Goal: Task Accomplishment & Management: Use online tool/utility

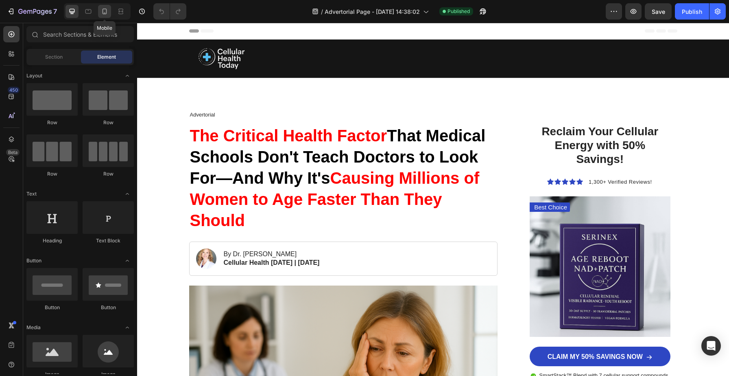
click at [104, 17] on div at bounding box center [104, 11] width 13 height 13
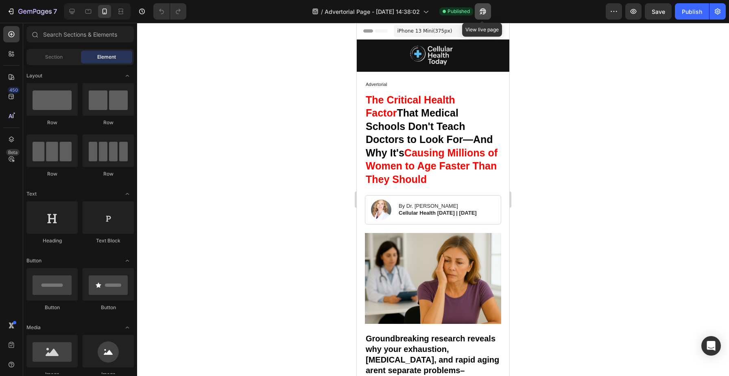
click at [479, 13] on icon "button" at bounding box center [483, 11] width 8 height 8
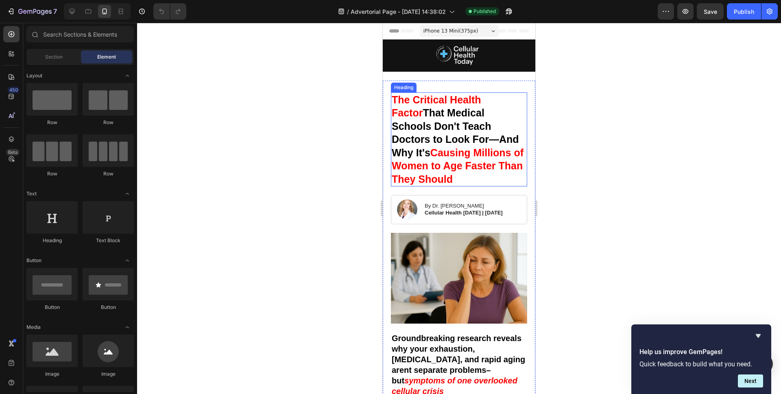
click at [450, 133] on h1 "The Critical Health Factor That Medical Schools Don't Teach Doctors to Look For…" at bounding box center [459, 139] width 136 height 94
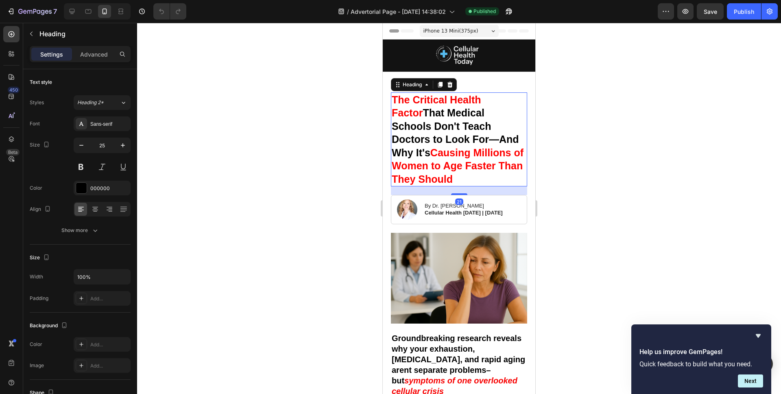
click at [446, 133] on h1 "The Critical Health Factor That Medical Schools Don't Teach Doctors to Look For…" at bounding box center [459, 139] width 136 height 94
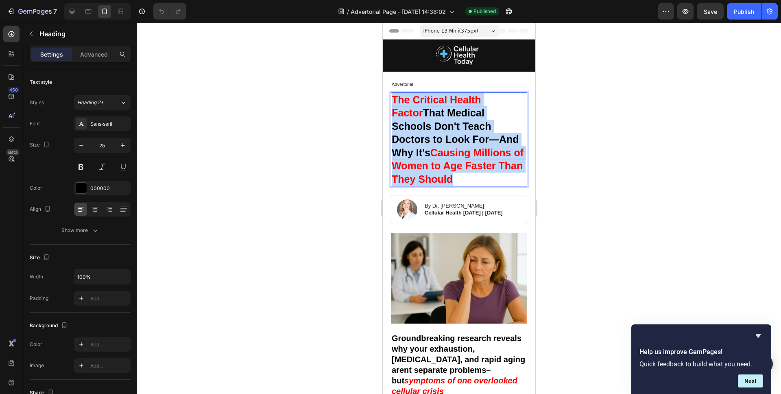
click at [446, 134] on p "The Critical Health Factor That Medical Schools Don't Teach Doctors to Look For…" at bounding box center [459, 139] width 135 height 93
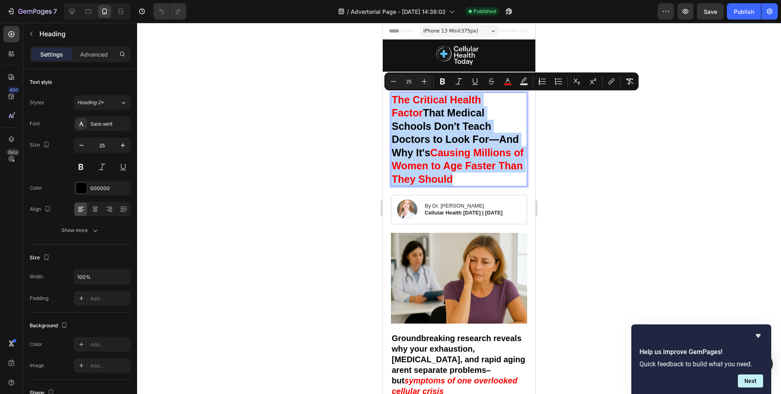
click at [446, 134] on p "The Critical Health Factor That Medical Schools Don't Teach Doctors to Look For…" at bounding box center [459, 139] width 135 height 93
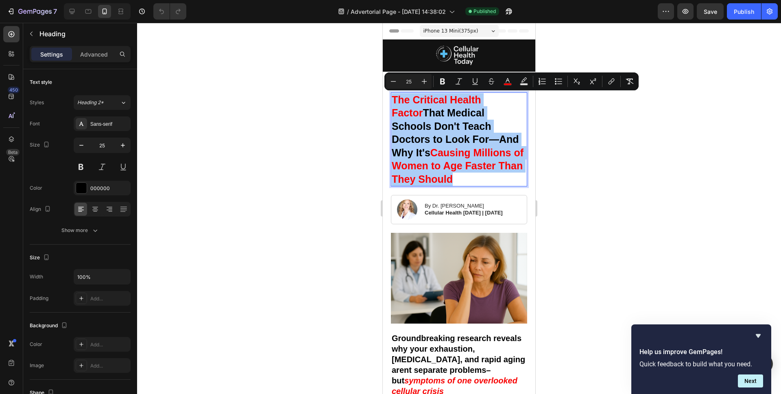
click at [345, 133] on div at bounding box center [459, 208] width 644 height 371
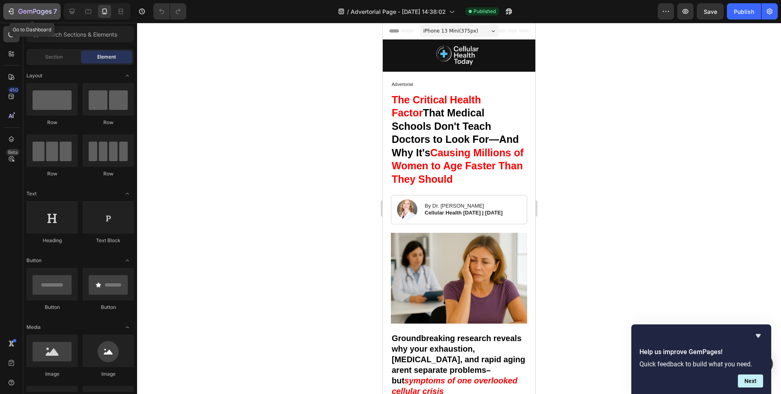
click at [11, 14] on icon "button" at bounding box center [12, 12] width 4 height 6
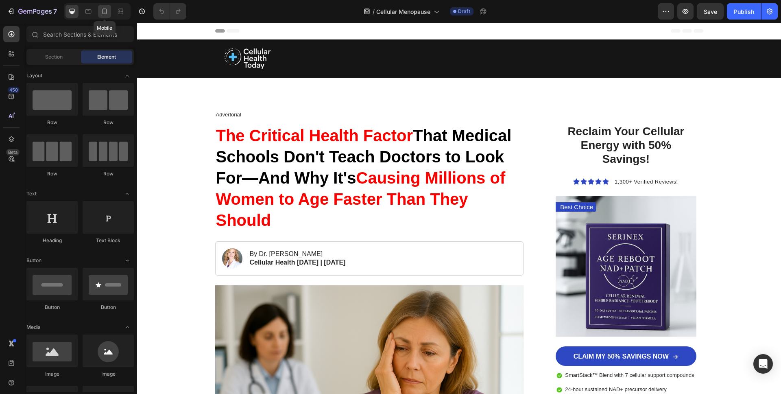
click at [103, 10] on icon at bounding box center [105, 11] width 8 height 8
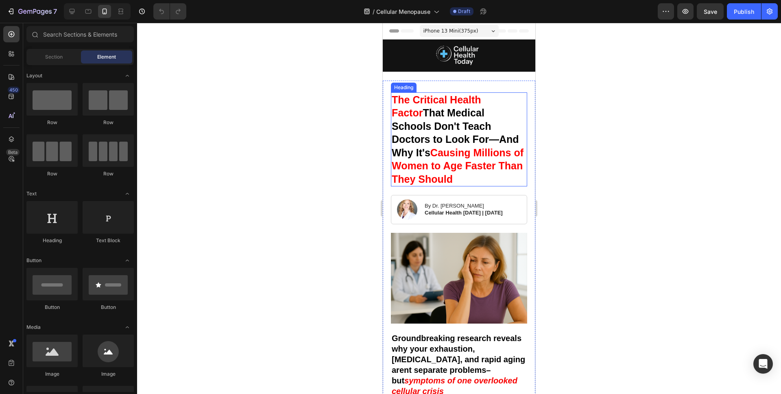
click at [426, 117] on h1 "The Critical Health Factor That Medical Schools Don't Teach Doctors to Look For…" at bounding box center [459, 139] width 136 height 94
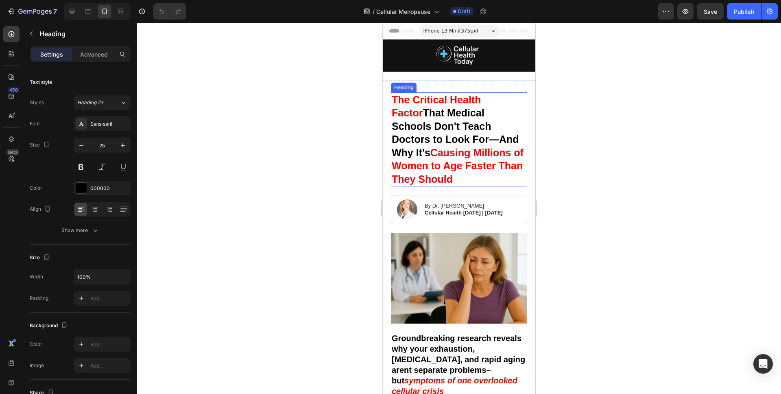
click at [426, 117] on h1 "The Critical Health Factor That Medical Schools Don't Teach Doctors to Look For…" at bounding box center [459, 139] width 136 height 94
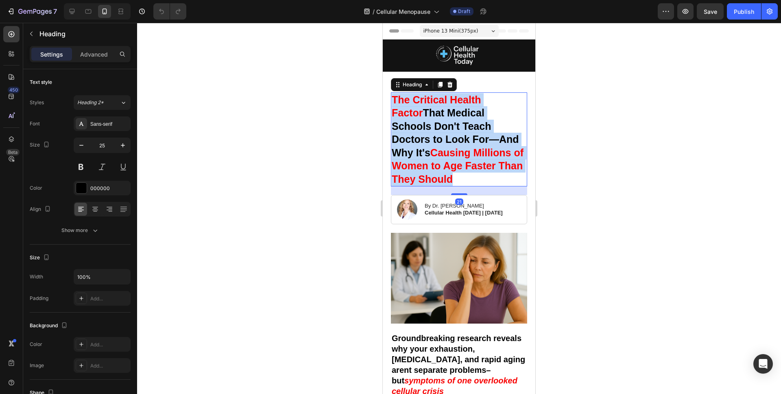
click at [426, 116] on p "The Critical Health Factor That Medical Schools Don't Teach Doctors to Look For…" at bounding box center [459, 139] width 135 height 93
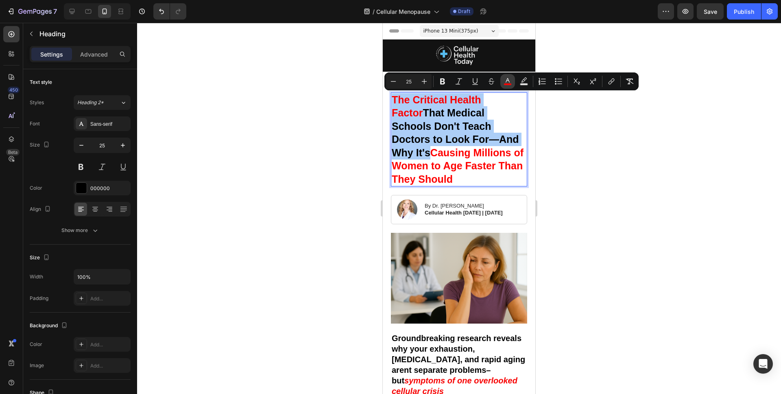
click at [506, 84] on rect "Editor contextual toolbar" at bounding box center [508, 84] width 8 height 2
type input "FC0000"
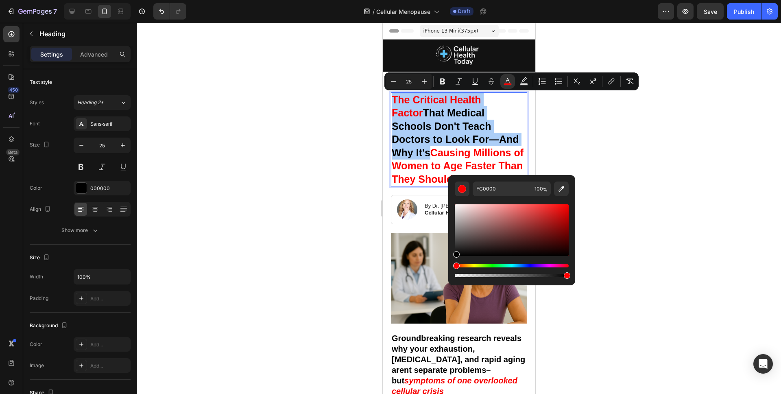
drag, startPoint x: 568, startPoint y: 207, endPoint x: 361, endPoint y: 285, distance: 221.1
click at [362, 0] on body "7 Version history / Cellular Menopause Draft Preview Save Publish 450 Beta Sect…" at bounding box center [390, 0] width 781 height 0
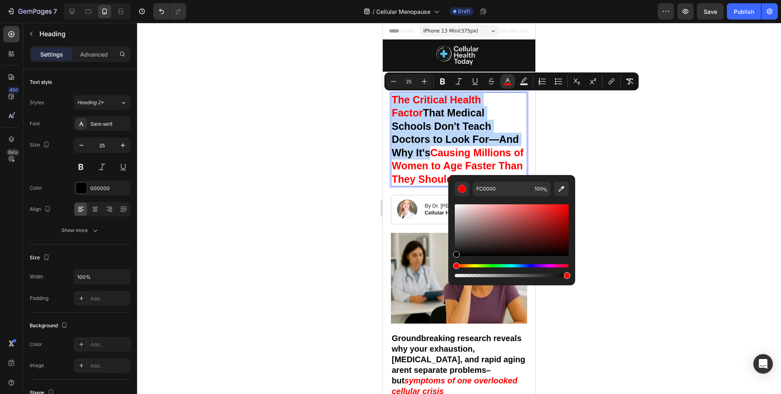
type input "000000"
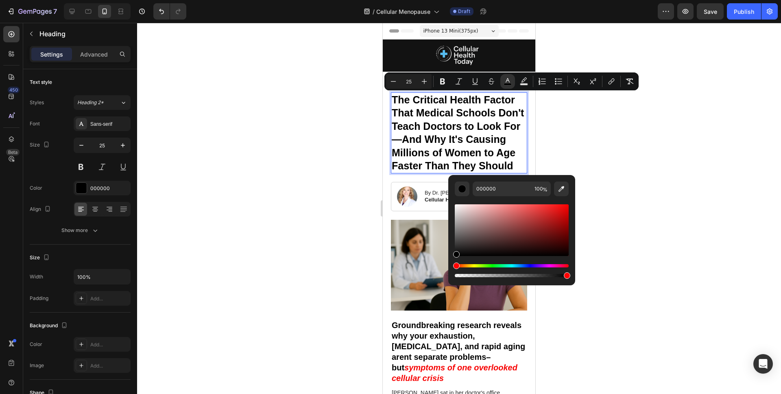
click at [436, 127] on span "The Critical Health Factor That Medical Schools Don't Teach Doctors to Look For…" at bounding box center [458, 133] width 132 height 78
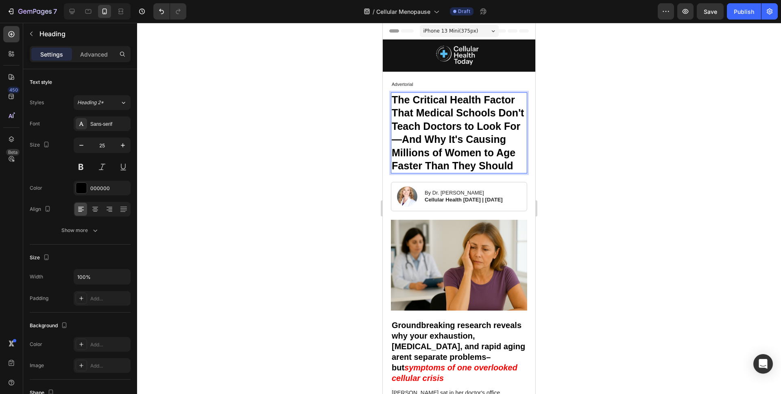
click at [436, 127] on span "The Critical Health Factor That Medical Schools Don't Teach Doctors to Look For…" at bounding box center [458, 133] width 132 height 78
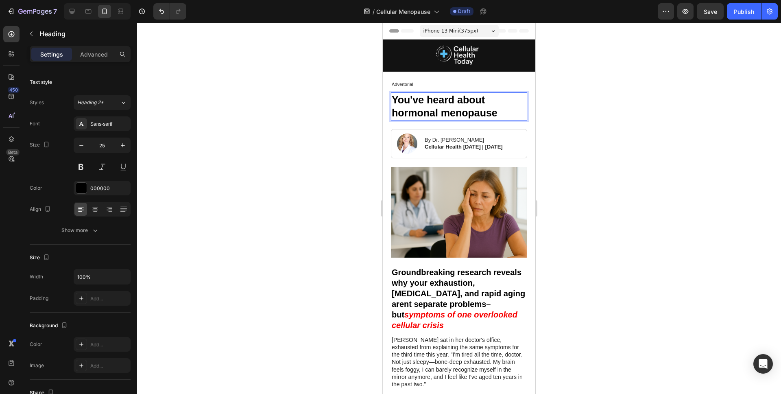
click at [477, 105] on p "You've heard about hormonal menopause" at bounding box center [459, 106] width 135 height 26
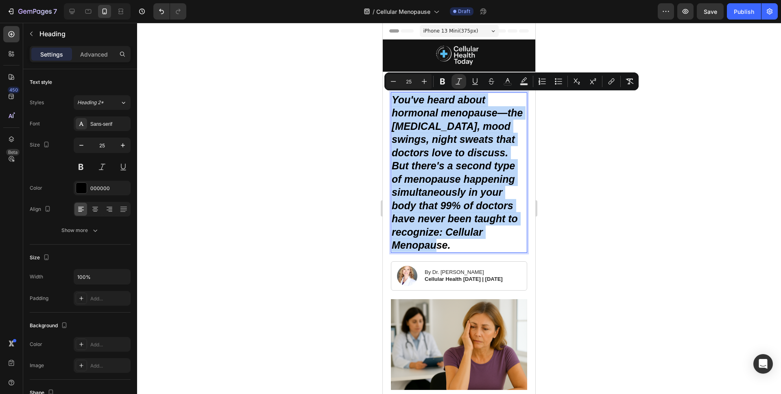
drag, startPoint x: 476, startPoint y: 248, endPoint x: 391, endPoint y: 98, distance: 172.1
click at [392, 98] on h1 "You've heard about hormonal menopause—the [MEDICAL_DATA], mood swings, night sw…" at bounding box center [459, 172] width 136 height 160
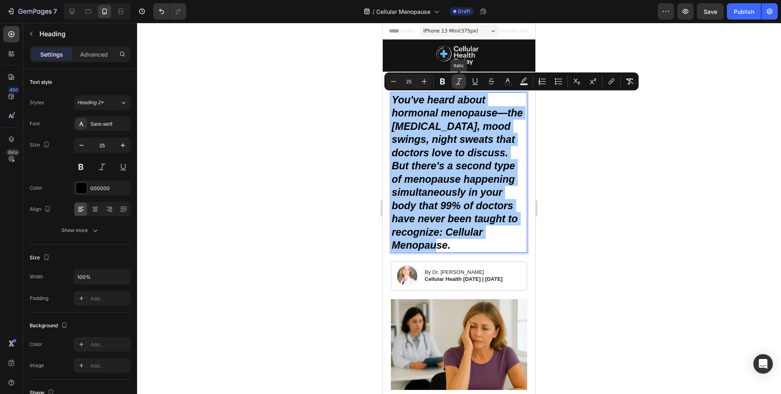
click at [460, 80] on icon "Editor contextual toolbar" at bounding box center [459, 81] width 8 height 8
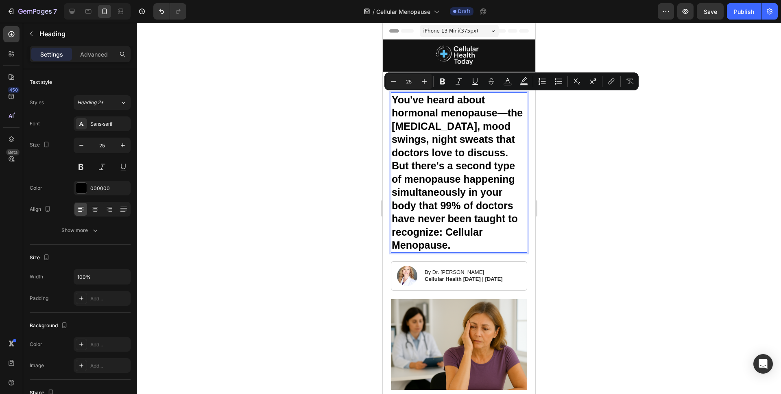
click at [424, 205] on p "You've heard about hormonal menopause—the [MEDICAL_DATA], mood swings, night sw…" at bounding box center [459, 172] width 135 height 159
click at [348, 215] on div at bounding box center [459, 208] width 644 height 371
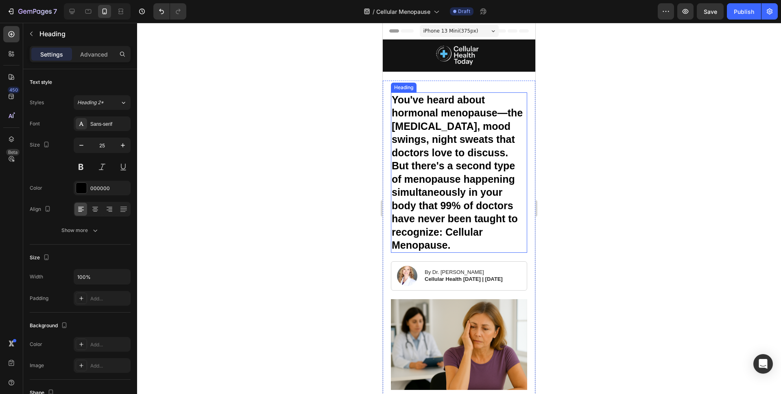
click at [440, 142] on p "You've heard about hormonal menopause—the [MEDICAL_DATA], mood swings, night sw…" at bounding box center [459, 172] width 135 height 159
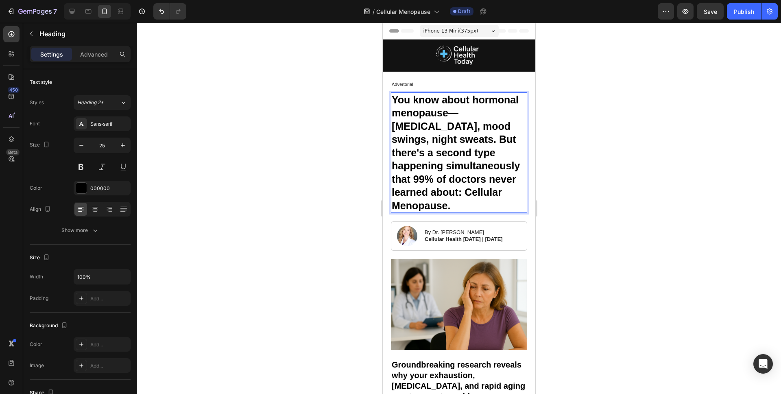
click at [459, 106] on p "You know about hormonal menopause—[MEDICAL_DATA], mood swings, night sweats. Bu…" at bounding box center [459, 152] width 135 height 119
click at [447, 118] on p "You know about hormonal menopause—[MEDICAL_DATA], mood swings, night sweats. Bu…" at bounding box center [459, 152] width 135 height 119
drag, startPoint x: 444, startPoint y: 116, endPoint x: 468, endPoint y: 103, distance: 26.8
click at [468, 103] on p "You know about hormonal menopause—[MEDICAL_DATA], mood swings, night sweats. Bu…" at bounding box center [459, 152] width 135 height 119
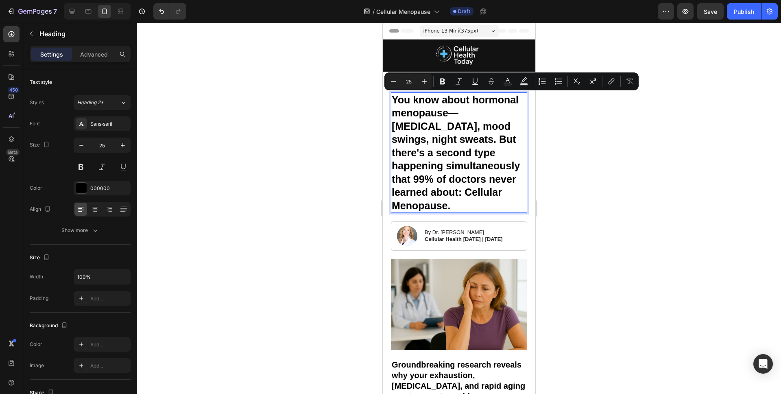
click at [466, 132] on p "You know about hormonal menopause—[MEDICAL_DATA], mood swings, night sweats. Bu…" at bounding box center [459, 152] width 135 height 119
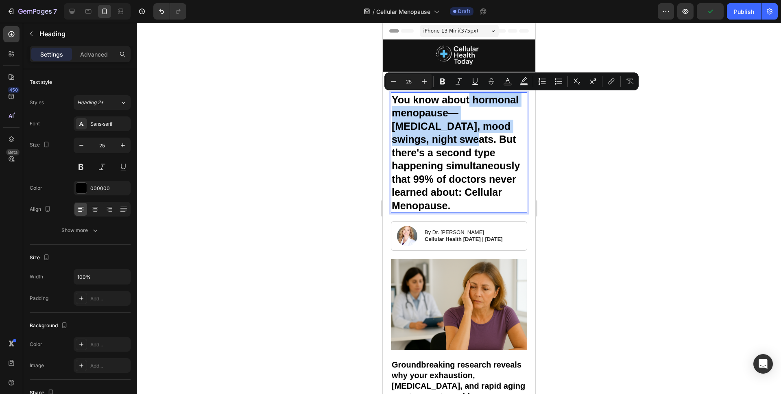
drag, startPoint x: 471, startPoint y: 98, endPoint x: 427, endPoint y: 138, distance: 59.7
click at [427, 138] on p "You know about hormonal menopause—[MEDICAL_DATA], mood swings, night sweats. Bu…" at bounding box center [459, 152] width 135 height 119
click at [482, 129] on p "You know about hormonal menopause—[MEDICAL_DATA], mood swings, night sweats. Bu…" at bounding box center [459, 152] width 135 height 119
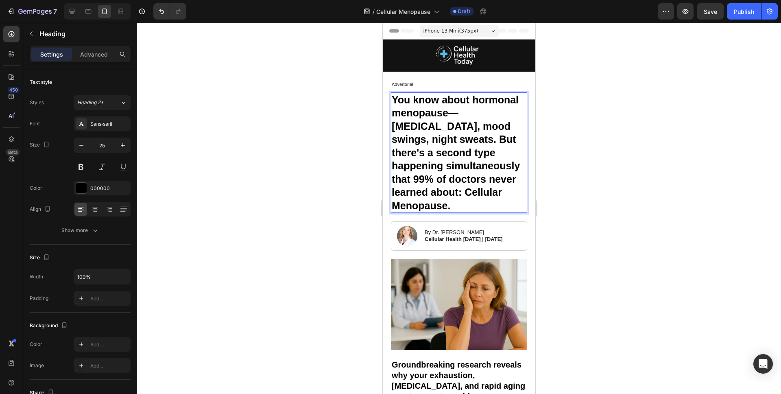
click at [479, 158] on p "You know about hormonal menopause—[MEDICAL_DATA], mood swings, night sweats. Bu…" at bounding box center [459, 152] width 135 height 119
click at [442, 142] on p "You know about hormonal menopause—[MEDICAL_DATA], mood swings, night sweats. Bu…" at bounding box center [459, 152] width 135 height 119
click at [353, 159] on div at bounding box center [459, 208] width 644 height 371
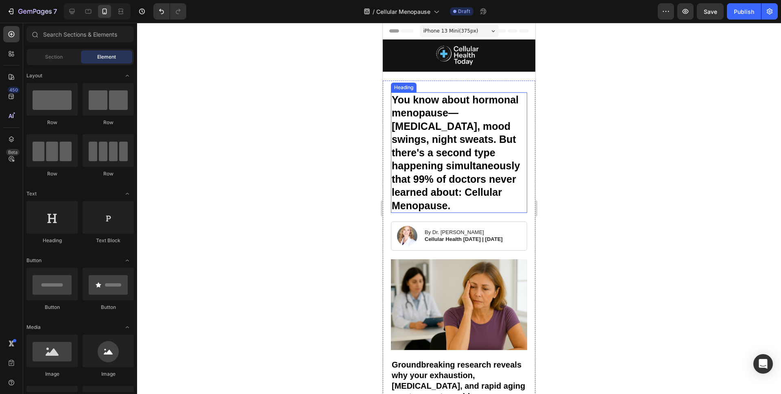
click at [479, 120] on p "You know about hormonal menopause—[MEDICAL_DATA], mood swings, night sweats. Bu…" at bounding box center [459, 152] width 135 height 119
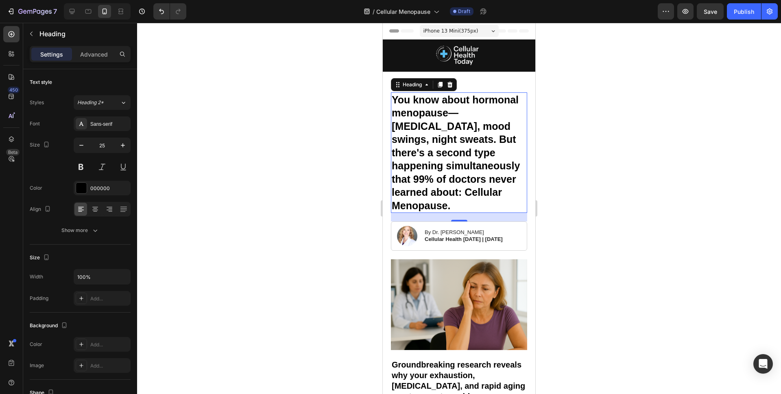
click at [277, 187] on div at bounding box center [459, 208] width 644 height 371
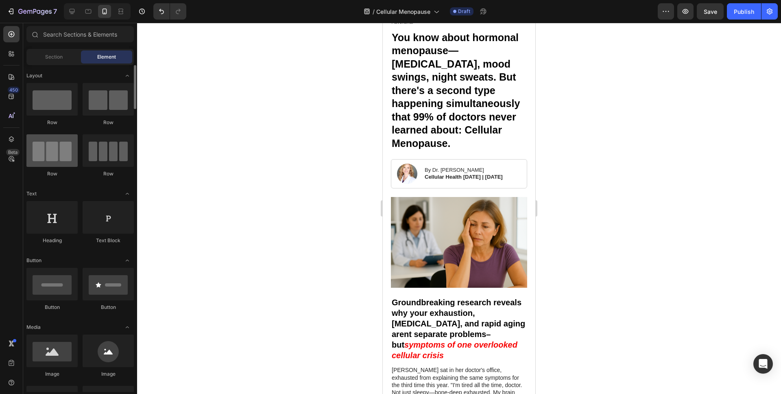
scroll to position [71, 0]
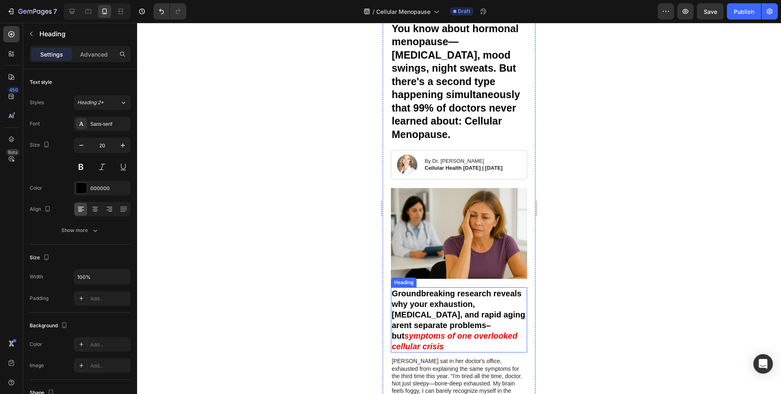
click at [454, 305] on h3 "Groundbreaking research reveals why your exhaustion, [MEDICAL_DATA], and rapid …" at bounding box center [459, 319] width 136 height 65
click at [454, 305] on p "Groundbreaking research reveals why your exhaustion, [MEDICAL_DATA], and rapid …" at bounding box center [459, 319] width 135 height 63
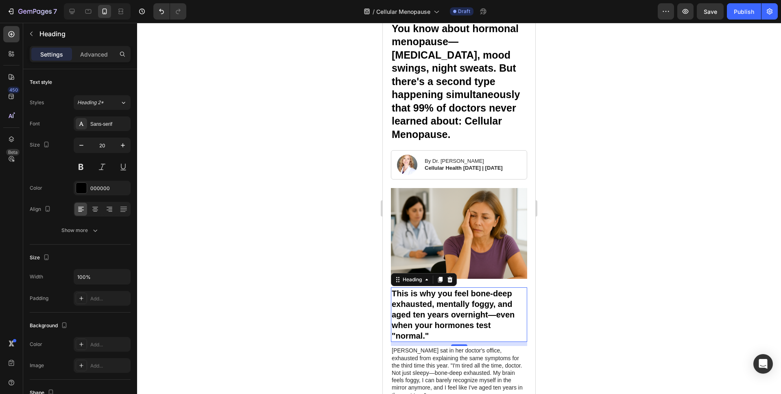
click at [235, 294] on div at bounding box center [459, 208] width 644 height 371
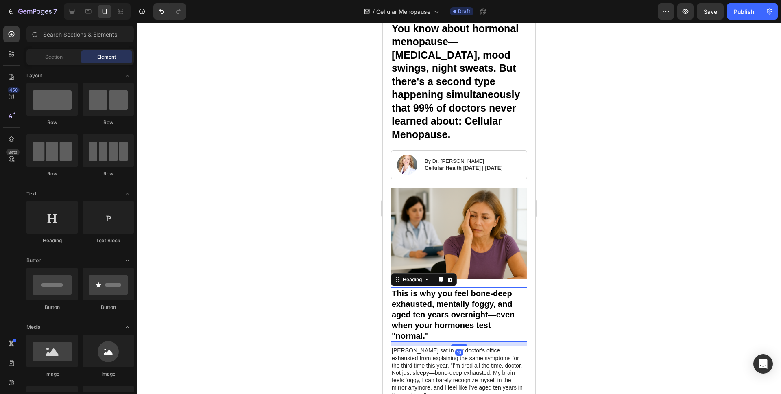
click at [459, 304] on p "This is why you feel bone-deep exhausted, mentally foggy, and aged ten years ov…" at bounding box center [459, 314] width 135 height 53
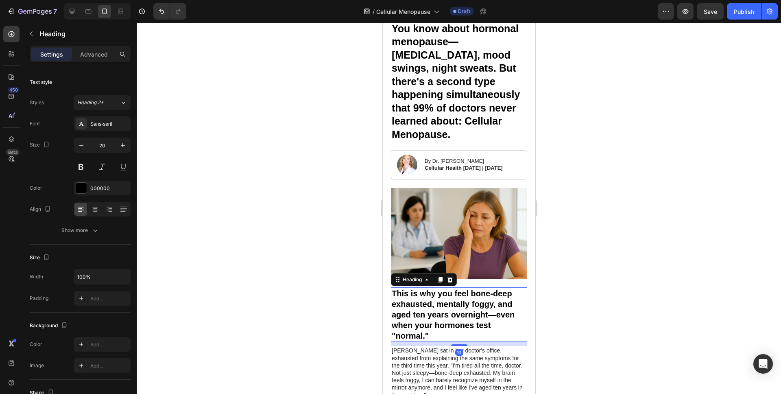
click at [336, 298] on div at bounding box center [459, 208] width 644 height 371
click at [473, 288] on p "This is why you feel bone-deep exhausted, mentally foggy, and aged ten years ov…" at bounding box center [459, 314] width 135 height 53
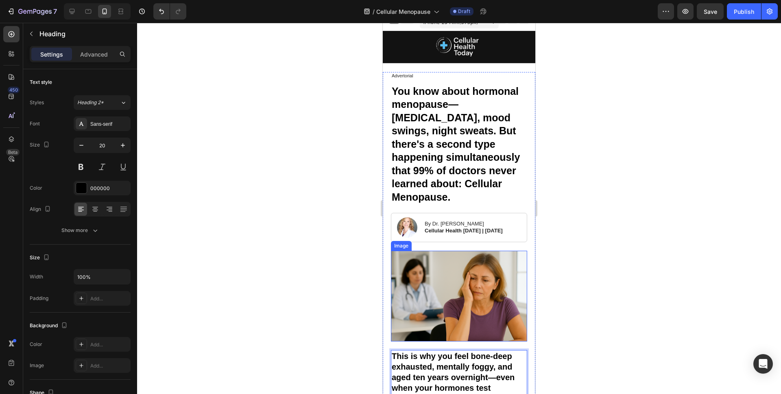
scroll to position [0, 0]
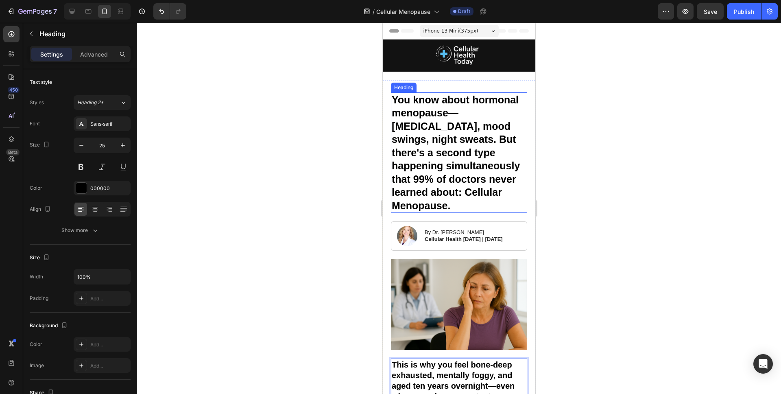
click at [477, 97] on p "You know about hormonal menopause—[MEDICAL_DATA], mood swings, night sweats. Bu…" at bounding box center [459, 152] width 135 height 119
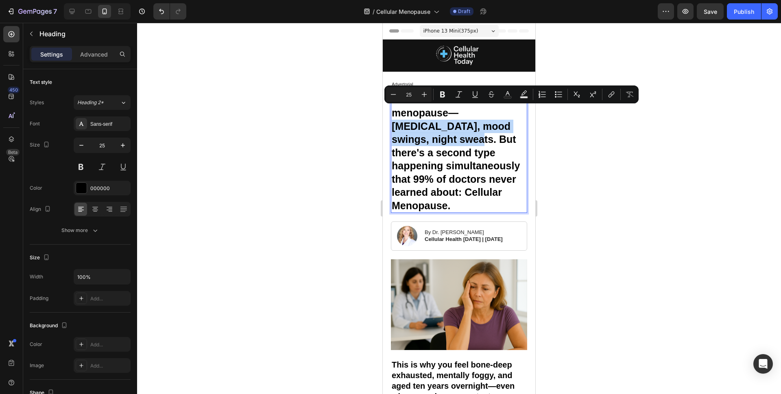
drag, startPoint x: 459, startPoint y: 112, endPoint x: 428, endPoint y: 141, distance: 42.6
click at [428, 141] on p "You know about hormonal menopause—[MEDICAL_DATA], mood swings, night sweats. Bu…" at bounding box center [459, 152] width 135 height 119
click at [508, 97] on rect "Editor contextual toolbar" at bounding box center [508, 97] width 8 height 2
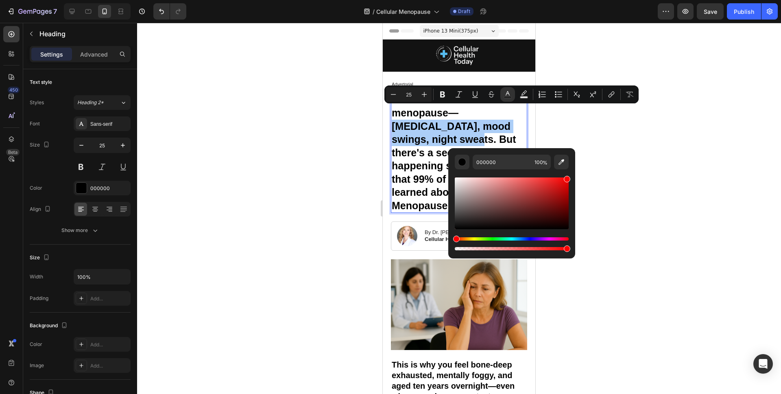
drag, startPoint x: 540, startPoint y: 211, endPoint x: 628, endPoint y: 160, distance: 102.5
click at [625, 0] on body "7 Version history / Cellular Menopause Draft Preview Save Publish 450 Beta Sect…" at bounding box center [390, 0] width 781 height 0
type input "FF0000"
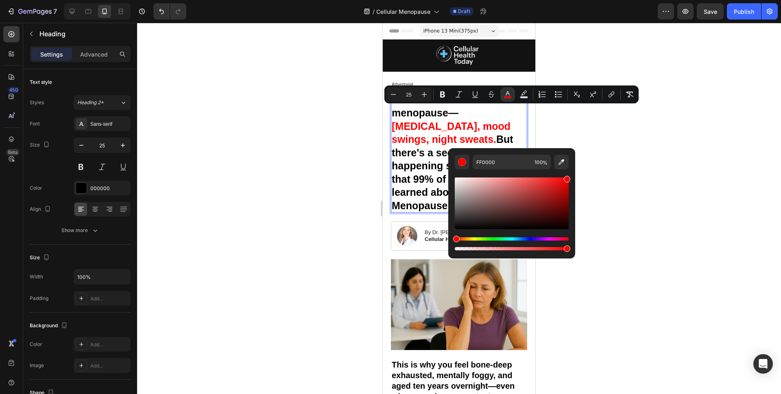
click at [262, 193] on div at bounding box center [459, 208] width 644 height 371
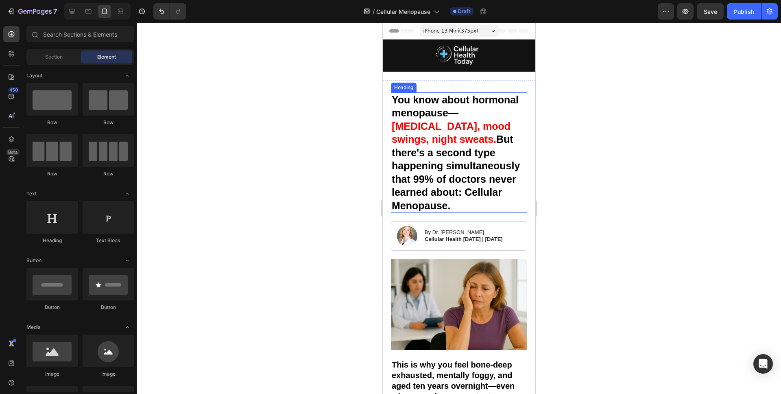
click at [476, 166] on p "You know about hormonal menopause— [MEDICAL_DATA], mood swings, night sweats. B…" at bounding box center [459, 152] width 135 height 119
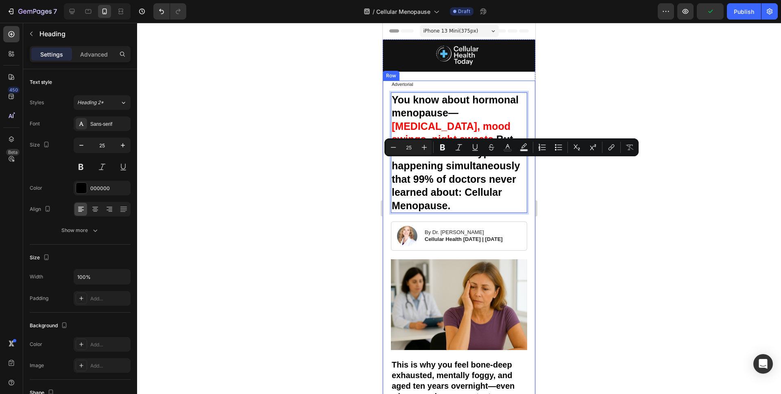
drag, startPoint x: 492, startPoint y: 167, endPoint x: 532, endPoint y: 191, distance: 46.9
click at [509, 148] on icon "Editor contextual toolbar" at bounding box center [508, 147] width 8 height 8
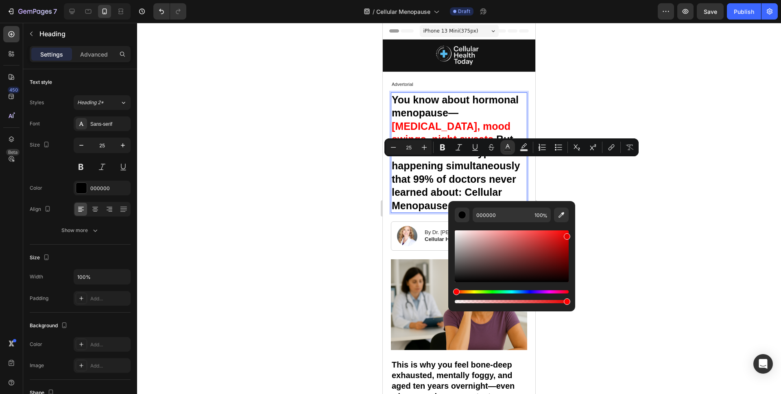
drag, startPoint x: 548, startPoint y: 255, endPoint x: 591, endPoint y: 228, distance: 51.4
click at [590, 0] on body "7 Version history / Cellular Menopause Draft Preview Save Publish 450 Beta Sect…" at bounding box center [390, 0] width 781 height 0
type input "FF0000"
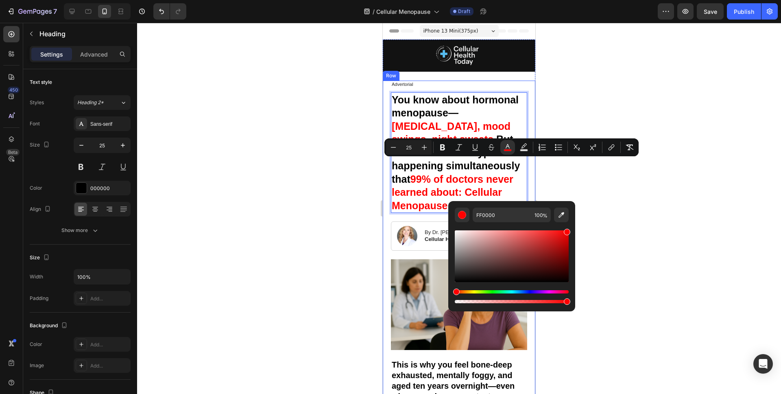
click at [299, 208] on div at bounding box center [459, 208] width 644 height 371
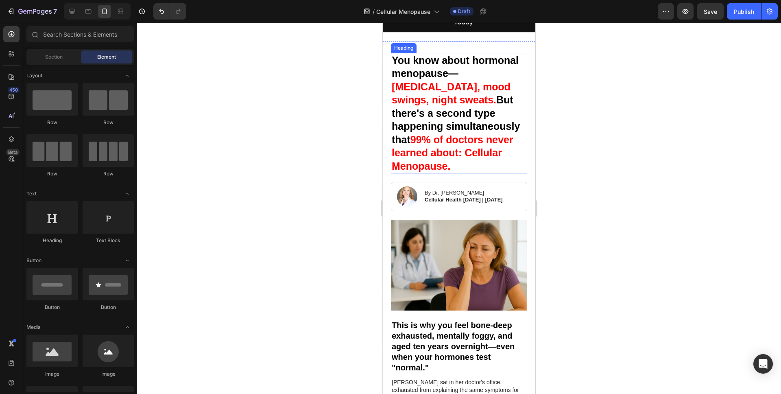
scroll to position [40, 0]
click at [334, 211] on div at bounding box center [459, 208] width 644 height 371
click at [449, 145] on p "You know about hormonal menopause— [MEDICAL_DATA], mood swings, night sweats. B…" at bounding box center [459, 112] width 135 height 119
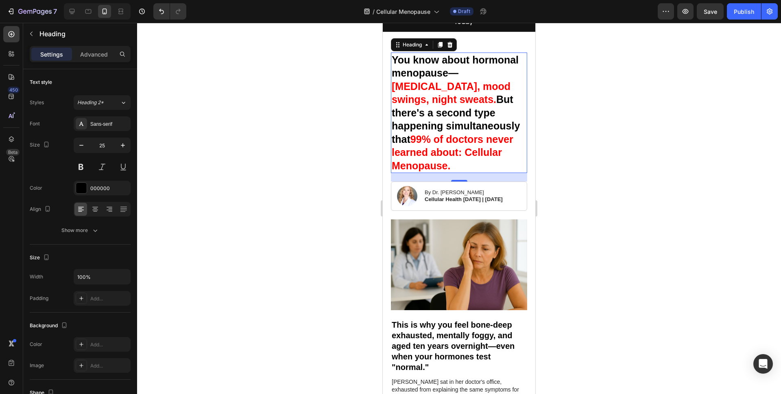
click at [312, 150] on div at bounding box center [459, 208] width 644 height 371
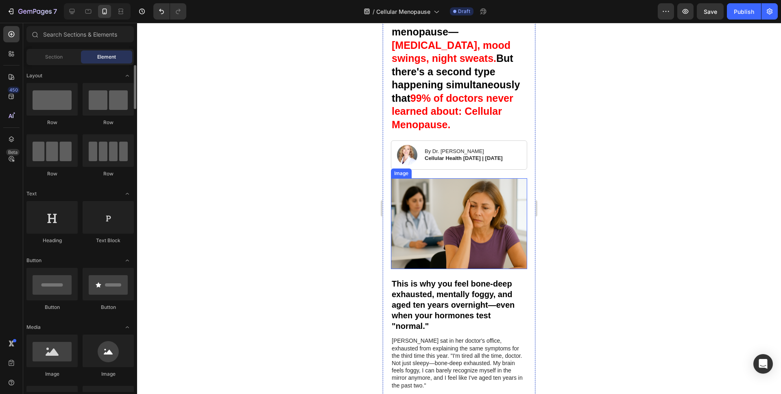
scroll to position [82, 0]
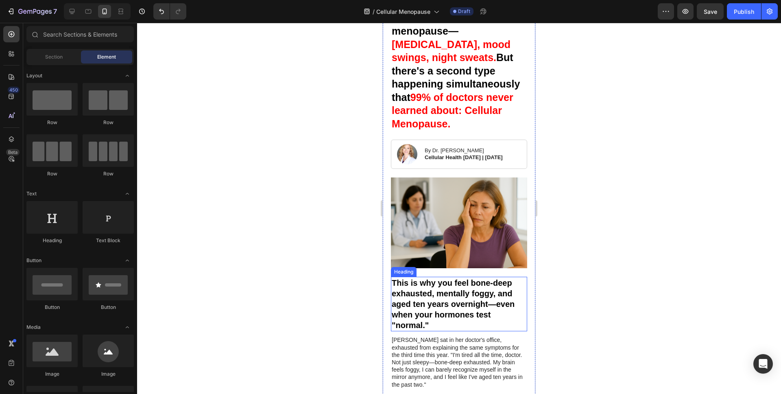
click at [443, 278] on p "This is why you feel bone-deep exhausted, mentally foggy, and aged ten years ov…" at bounding box center [459, 304] width 135 height 53
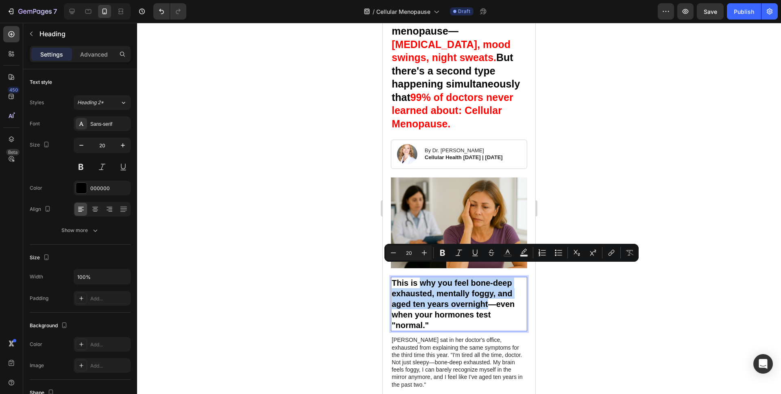
drag, startPoint x: 419, startPoint y: 271, endPoint x: 491, endPoint y: 291, distance: 74.4
click at [521, 254] on icon "Editor contextual toolbar" at bounding box center [524, 253] width 8 height 8
type input "000000"
type input "77"
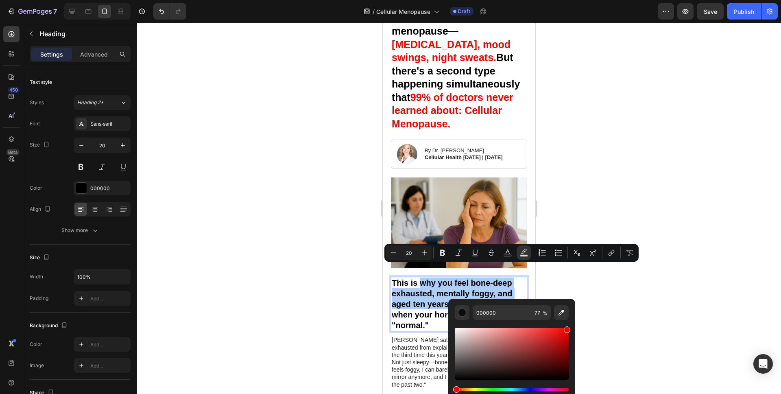
drag, startPoint x: 525, startPoint y: 342, endPoint x: 643, endPoint y: 300, distance: 125.5
click at [641, 0] on body "7 Version history / Cellular Menopause Draft Preview Save Publish 450 Beta Sect…" at bounding box center [390, 0] width 781 height 0
type input "FF0000"
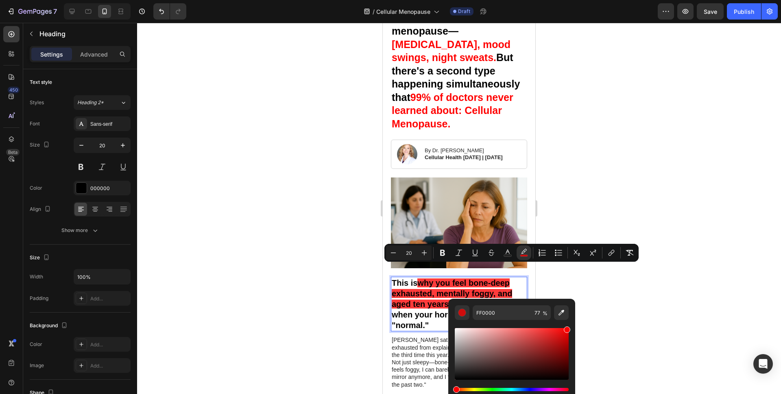
click at [317, 277] on div at bounding box center [459, 208] width 644 height 371
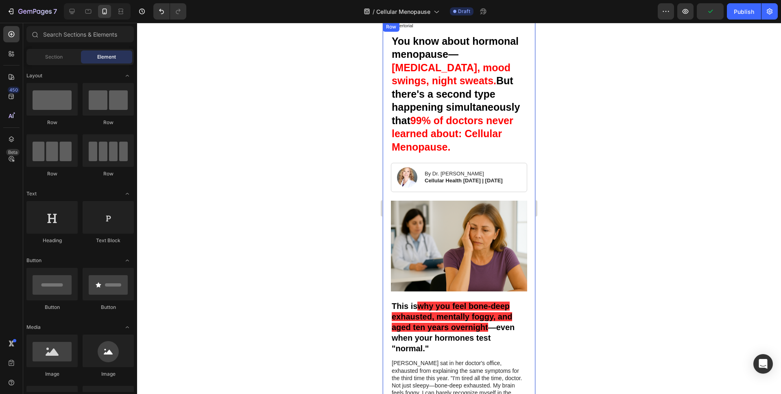
scroll to position [43, 0]
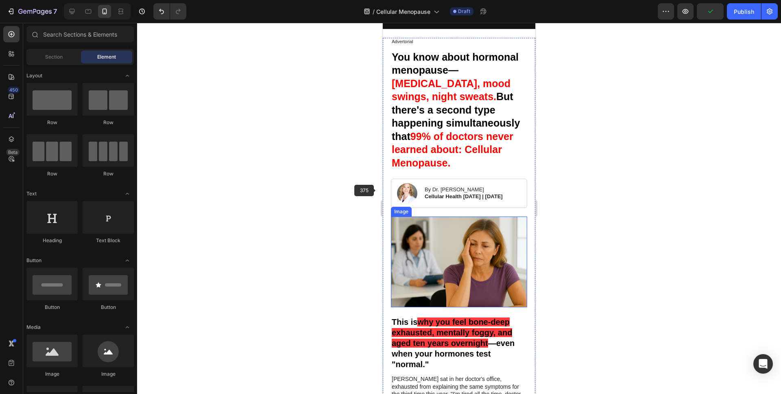
click at [358, 189] on div at bounding box center [459, 208] width 644 height 371
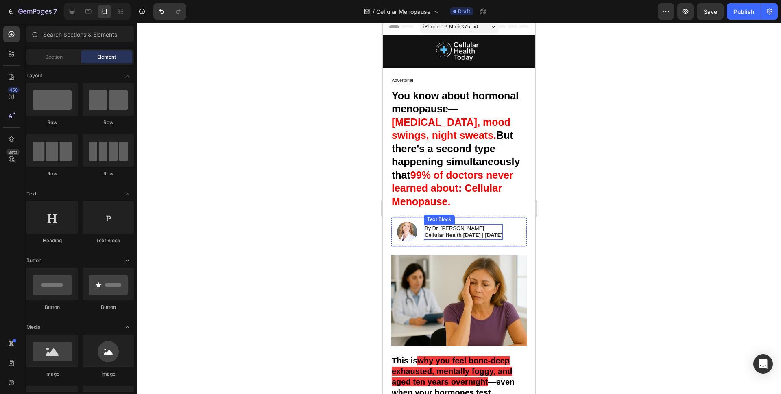
scroll to position [2, 0]
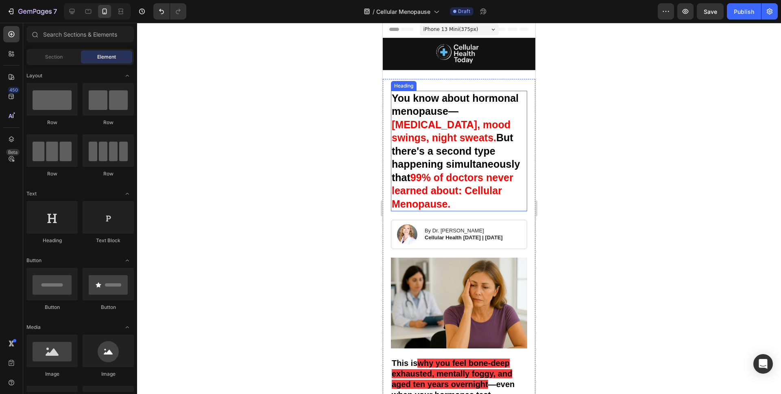
click at [477, 128] on span "[MEDICAL_DATA], mood swings, night sweats." at bounding box center [451, 131] width 119 height 25
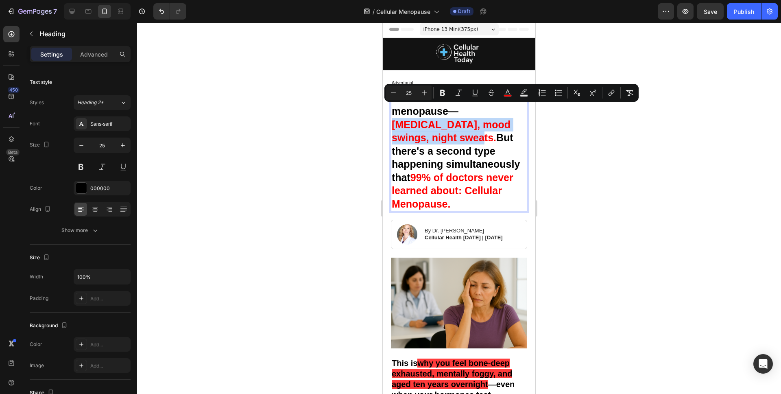
drag, startPoint x: 458, startPoint y: 112, endPoint x: 430, endPoint y: 140, distance: 40.3
click at [430, 140] on p "You know about hormonal menopause— [MEDICAL_DATA], mood swings, night sweats. B…" at bounding box center [459, 151] width 135 height 119
click at [509, 93] on icon "Editor contextual toolbar" at bounding box center [508, 92] width 4 height 4
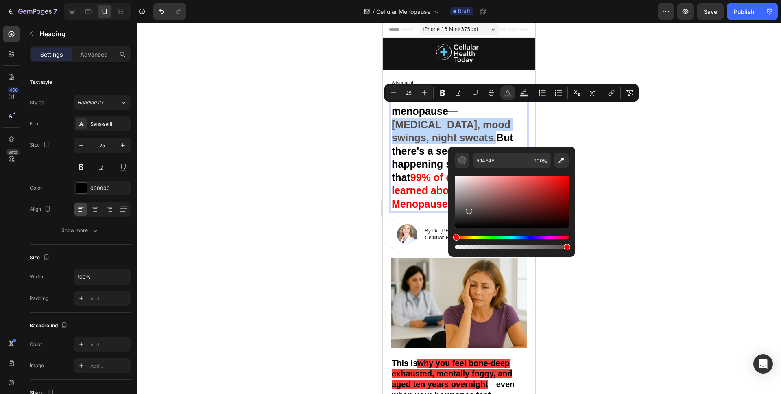
drag, startPoint x: 497, startPoint y: 202, endPoint x: 357, endPoint y: 286, distance: 163.8
click at [359, 0] on body "7 Version history / Cellular Menopause Draft Preview Save Publish 450 Beta Sect…" at bounding box center [390, 0] width 781 height 0
type input "000000"
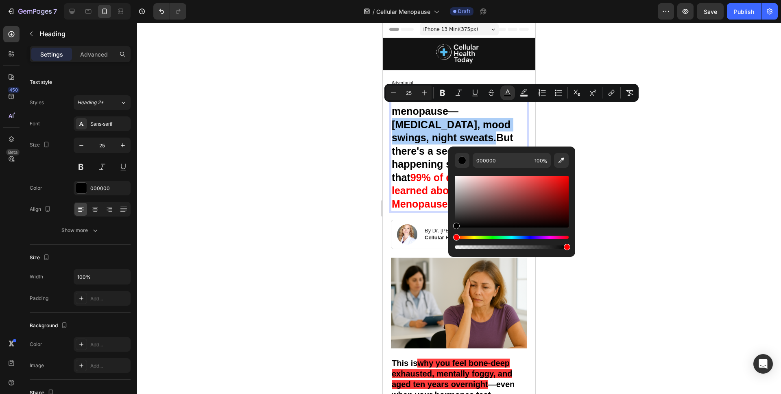
click at [341, 110] on div at bounding box center [459, 208] width 644 height 371
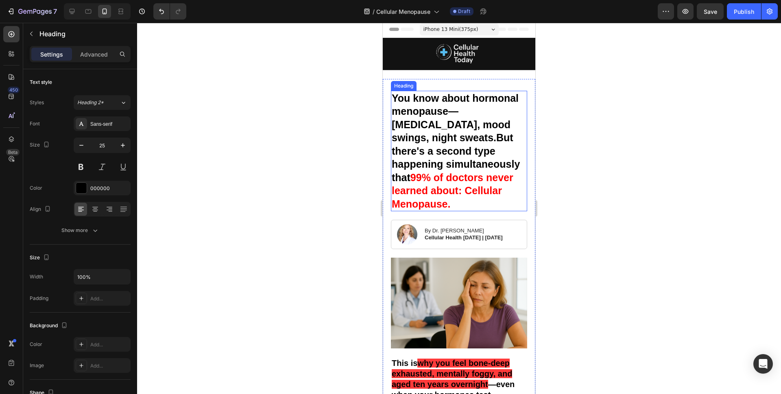
click at [465, 117] on p "You know about hormonal menopause— [MEDICAL_DATA], mood swings, night sweats. B…" at bounding box center [459, 151] width 135 height 119
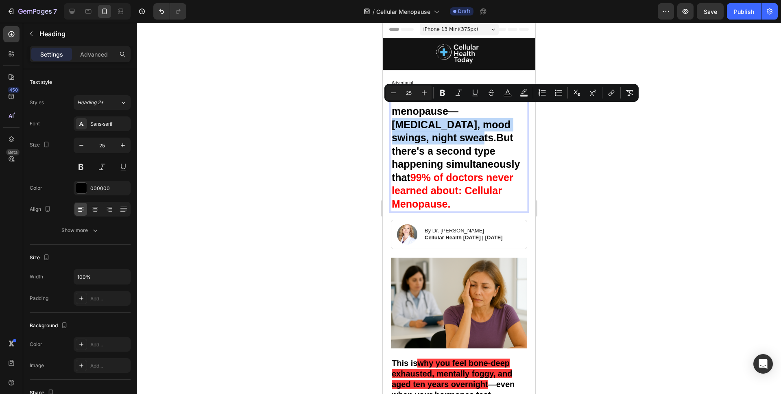
drag, startPoint x: 459, startPoint y: 113, endPoint x: 429, endPoint y: 144, distance: 42.6
click at [439, 144] on p "You know about hormonal menopause— [MEDICAL_DATA], mood swings, night sweats. B…" at bounding box center [459, 151] width 135 height 119
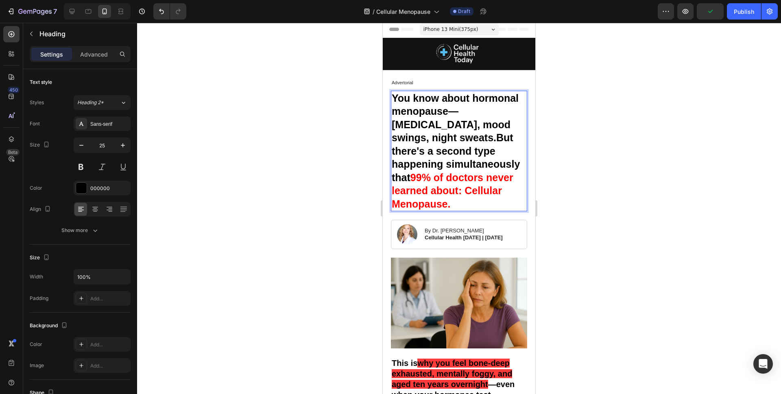
click at [488, 160] on p "You know about hormonal menopause— [MEDICAL_DATA], mood swings, night sweats. B…" at bounding box center [459, 151] width 135 height 119
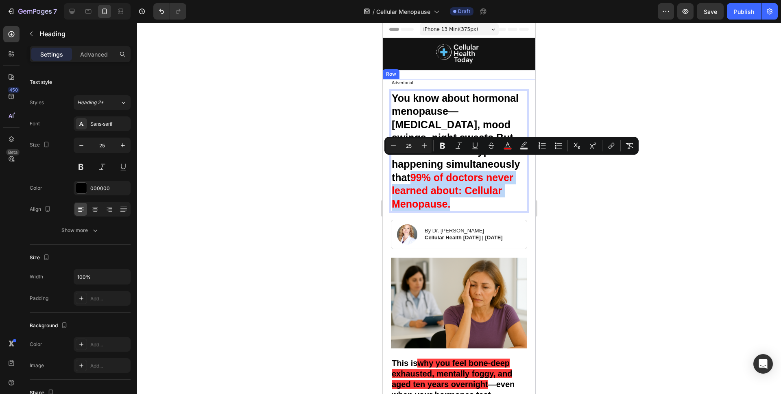
drag, startPoint x: 491, startPoint y: 164, endPoint x: 513, endPoint y: 200, distance: 42.0
click at [505, 141] on button "color" at bounding box center [508, 145] width 15 height 15
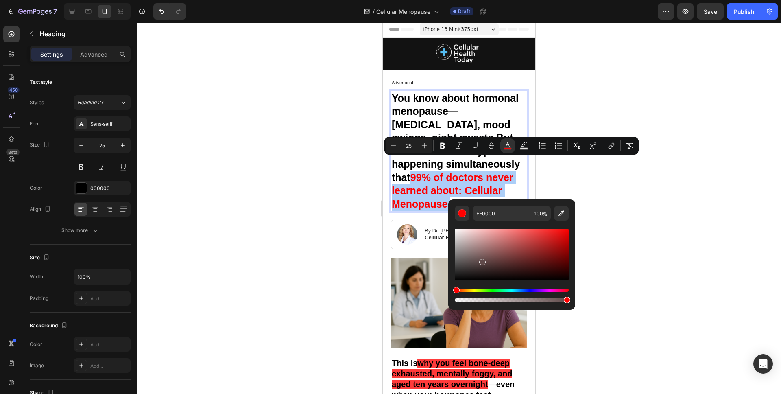
drag, startPoint x: 871, startPoint y: 280, endPoint x: 434, endPoint y: 297, distance: 437.5
type input "000000"
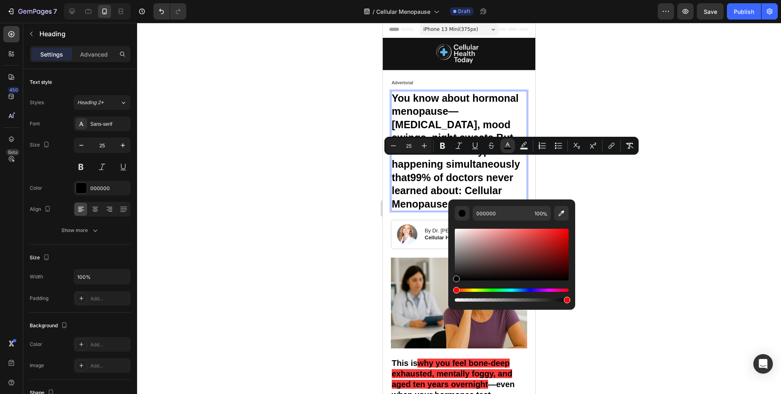
click at [295, 249] on div at bounding box center [459, 208] width 644 height 371
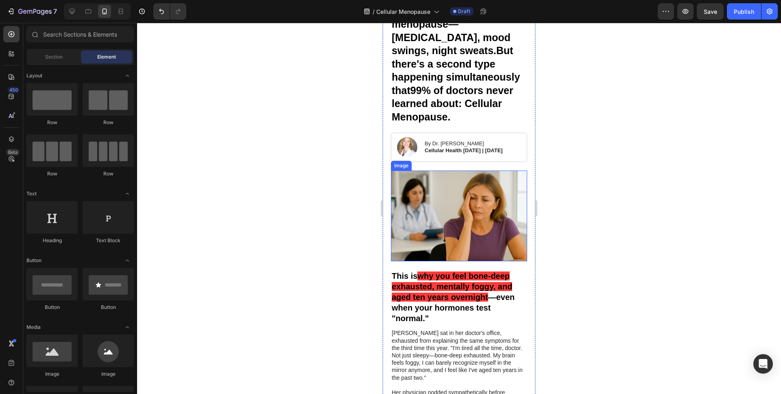
scroll to position [76, 0]
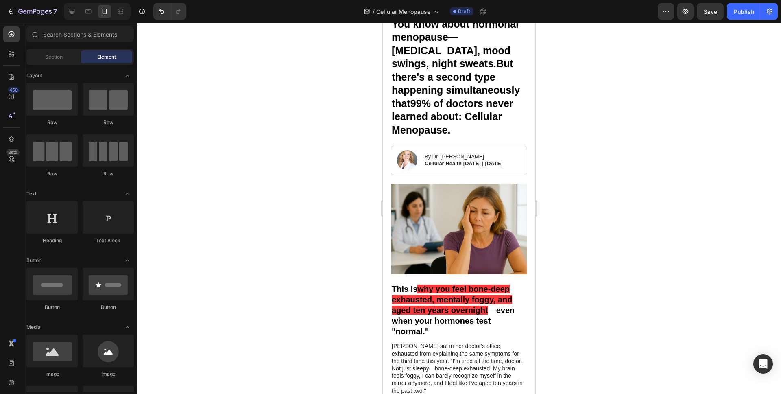
click at [353, 244] on div at bounding box center [459, 208] width 644 height 371
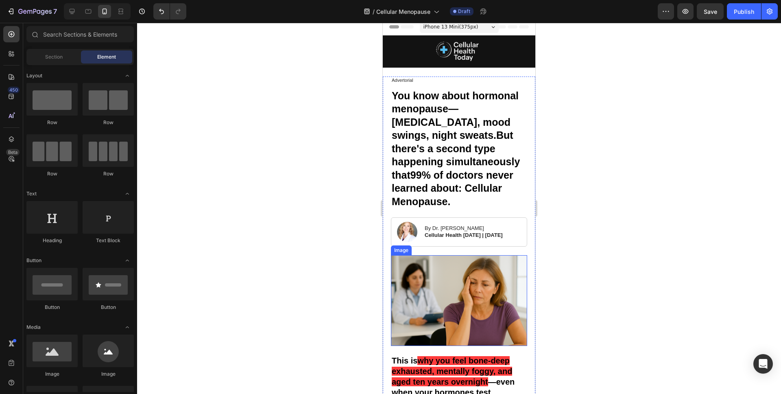
scroll to position [0, 0]
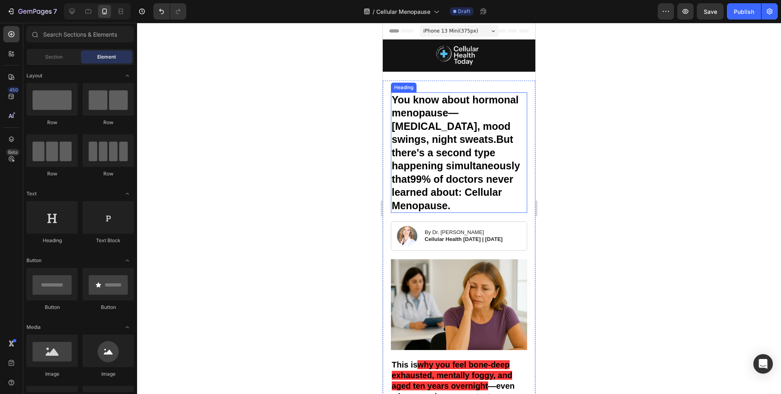
click at [484, 140] on p "You know about hormonal menopause— [MEDICAL_DATA], mood swings, night sweats. B…" at bounding box center [459, 152] width 135 height 119
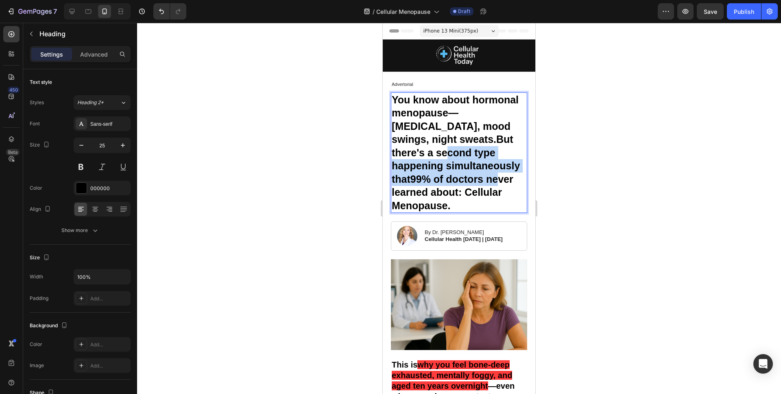
drag, startPoint x: 395, startPoint y: 153, endPoint x: 446, endPoint y: 179, distance: 57.2
click at [446, 179] on p "You know about hormonal menopause— [MEDICAL_DATA], mood swings, night sweats. B…" at bounding box center [459, 152] width 135 height 119
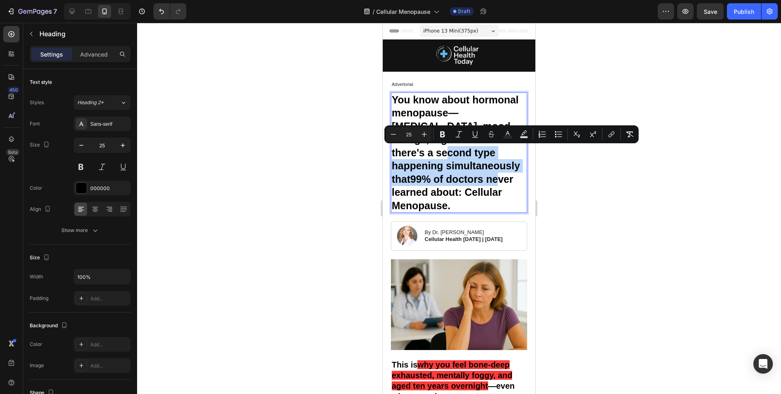
click at [446, 179] on span "99% of doctors never learned about: Cellular Menopause." at bounding box center [453, 192] width 122 height 38
drag, startPoint x: 393, startPoint y: 152, endPoint x: 420, endPoint y: 195, distance: 51.3
click at [420, 195] on p "You know about hormonal menopause— [MEDICAL_DATA], mood swings, night sweats. B…" at bounding box center [459, 152] width 135 height 119
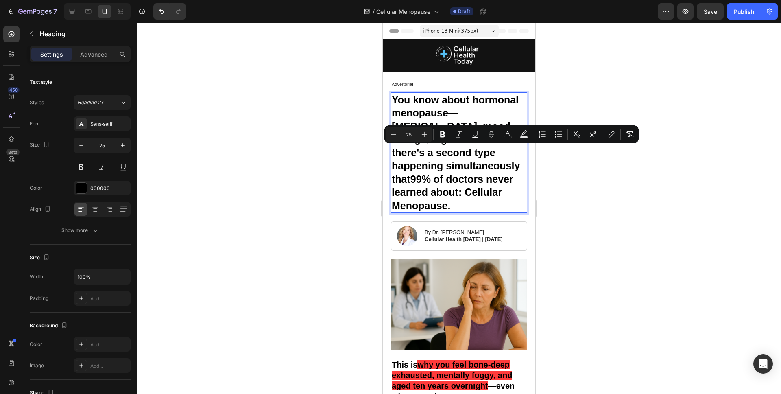
drag, startPoint x: 464, startPoint y: 186, endPoint x: 460, endPoint y: 188, distance: 5.1
click at [464, 186] on span "99% of doctors never learned about: Cellular Menopause." at bounding box center [453, 192] width 122 height 38
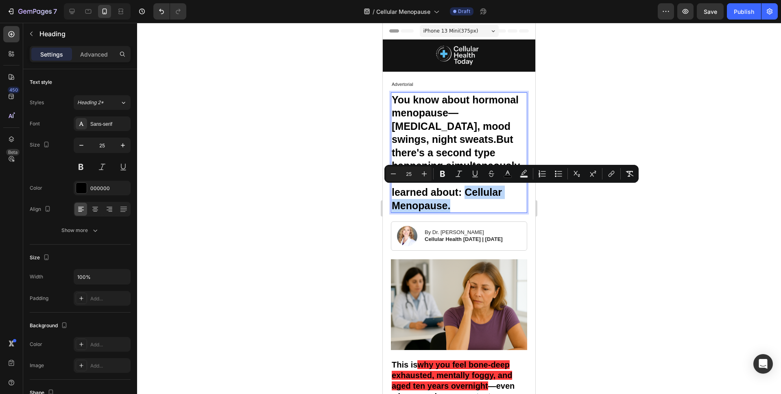
drag, startPoint x: 428, startPoint y: 193, endPoint x: 524, endPoint y: 193, distance: 96.1
click at [514, 193] on span "99% of doctors never learned about: Cellular Menopause." at bounding box center [453, 192] width 122 height 38
click at [525, 175] on icon "Editor contextual toolbar" at bounding box center [524, 174] width 8 height 8
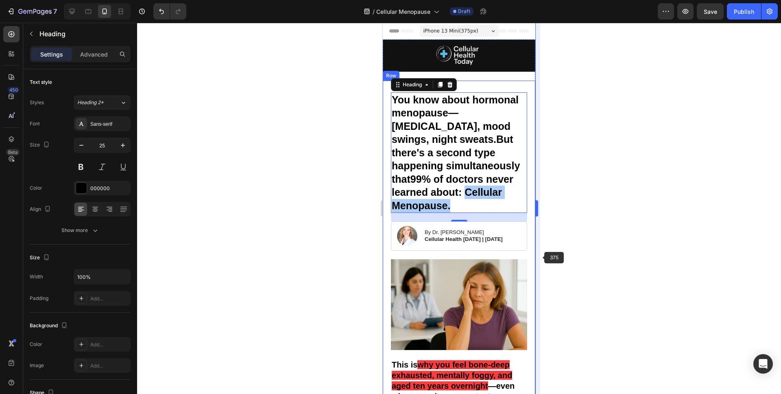
drag, startPoint x: 506, startPoint y: 286, endPoint x: 538, endPoint y: 257, distance: 43.2
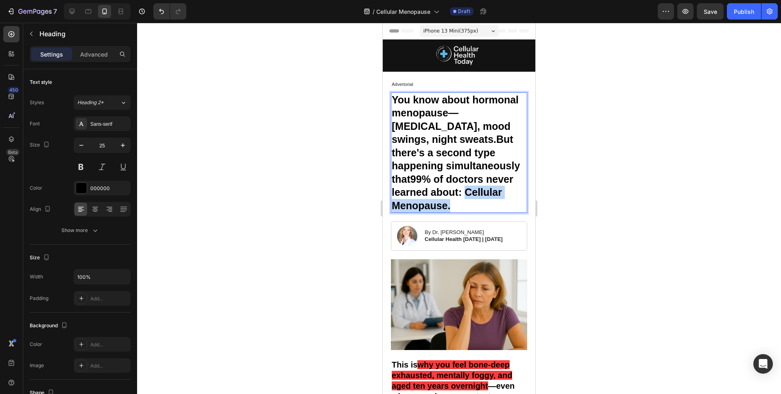
drag, startPoint x: 453, startPoint y: 186, endPoint x: 449, endPoint y: 190, distance: 5.5
click at [453, 186] on span "99% of doctors never learned about: Cellular Menopause." at bounding box center [453, 192] width 122 height 38
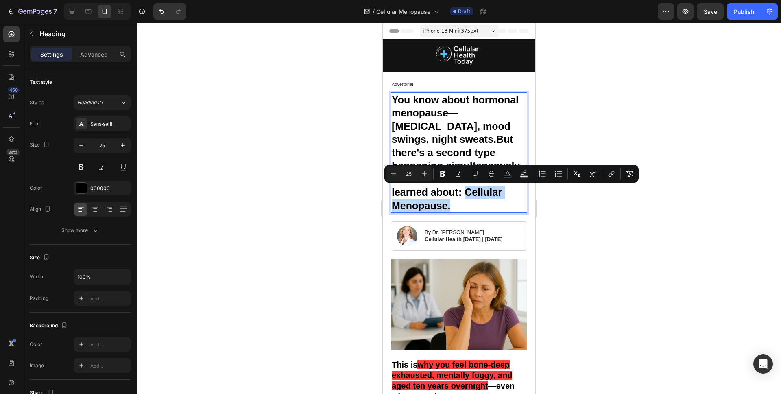
drag, startPoint x: 425, startPoint y: 192, endPoint x: 525, endPoint y: 195, distance: 100.6
click at [525, 195] on p "You know about hormonal menopause— [MEDICAL_DATA], mood swings, night sweats. B…" at bounding box center [459, 152] width 135 height 119
click at [525, 173] on icon "Editor contextual toolbar" at bounding box center [524, 172] width 6 height 5
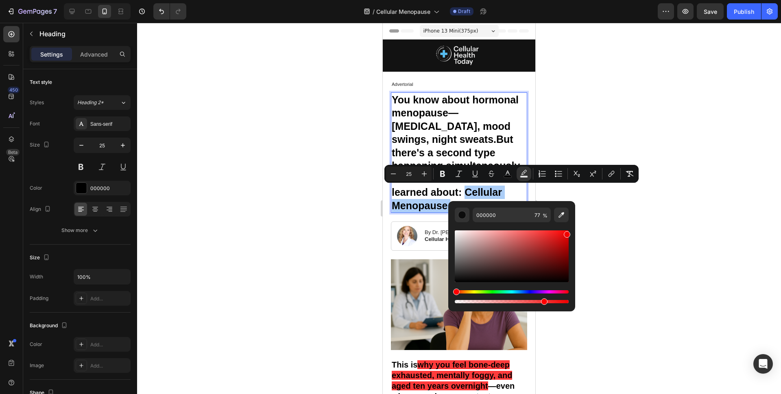
drag, startPoint x: 520, startPoint y: 271, endPoint x: 597, endPoint y: 219, distance: 92.9
click at [596, 0] on body "7 Version history / Cellular Menopause Draft Preview Save Publish 450 Beta Sect…" at bounding box center [390, 0] width 781 height 0
type input "FF0000"
click at [336, 225] on div at bounding box center [459, 208] width 644 height 371
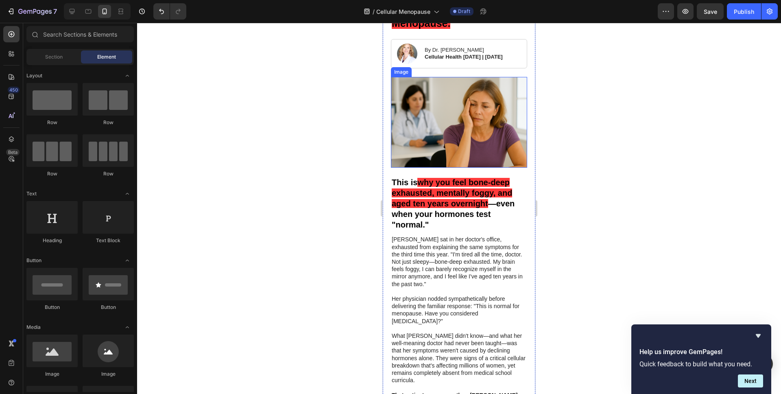
scroll to position [183, 0]
click at [377, 259] on div at bounding box center [459, 208] width 644 height 371
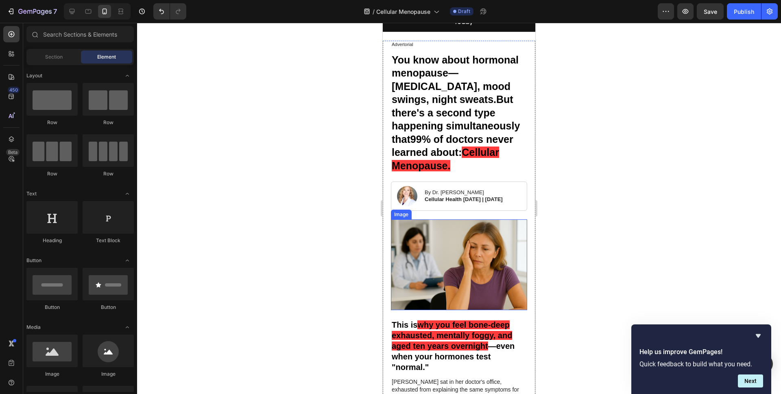
scroll to position [38, 0]
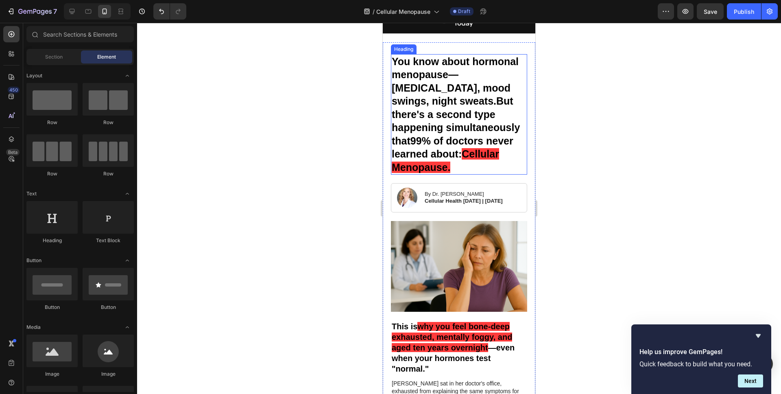
click at [444, 152] on span "Cellular Menopause." at bounding box center [445, 160] width 107 height 25
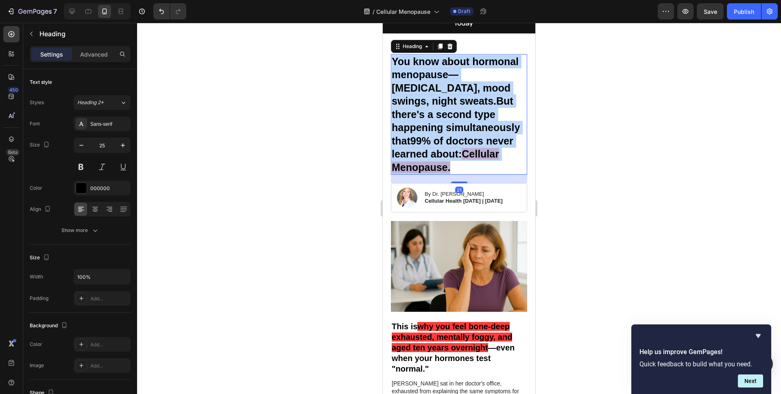
click at [444, 152] on span "Cellular Menopause." at bounding box center [445, 160] width 107 height 25
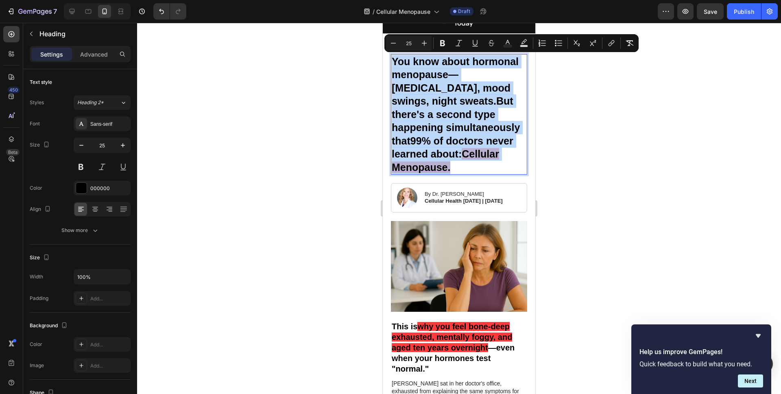
click at [443, 152] on span "Cellular Menopause." at bounding box center [445, 160] width 107 height 25
click at [435, 153] on span "Cellular Menopause." at bounding box center [445, 160] width 107 height 25
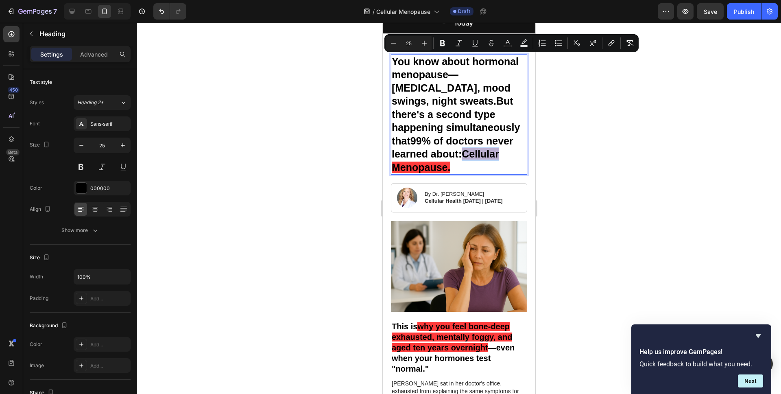
click at [435, 153] on span "Cellular Menopause." at bounding box center [445, 160] width 107 height 25
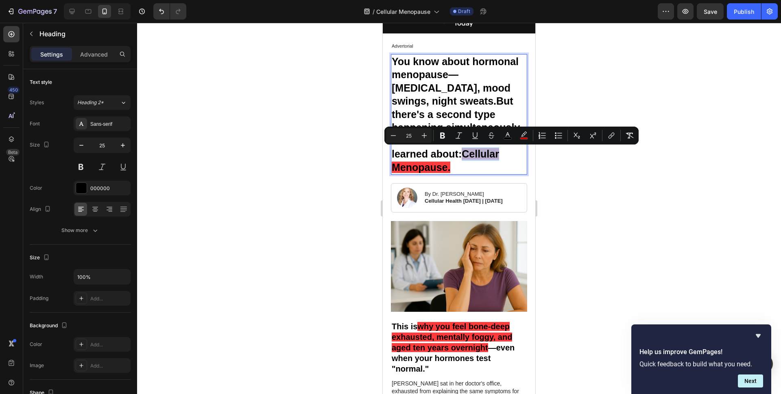
click at [429, 153] on span "Cellular Menopause." at bounding box center [445, 160] width 107 height 25
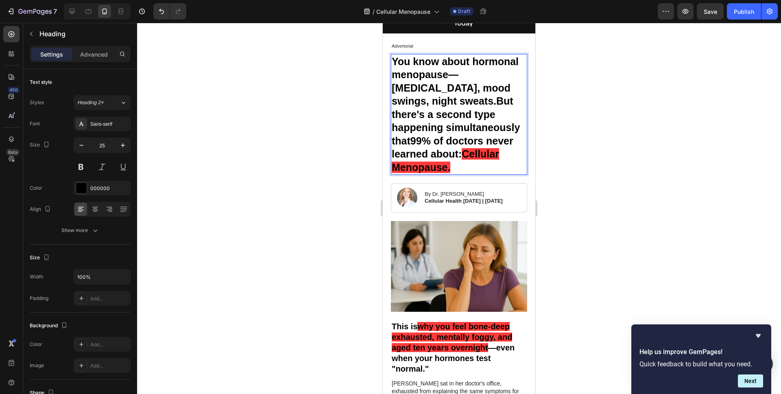
click at [443, 152] on span "Cellular Menopause." at bounding box center [445, 160] width 107 height 25
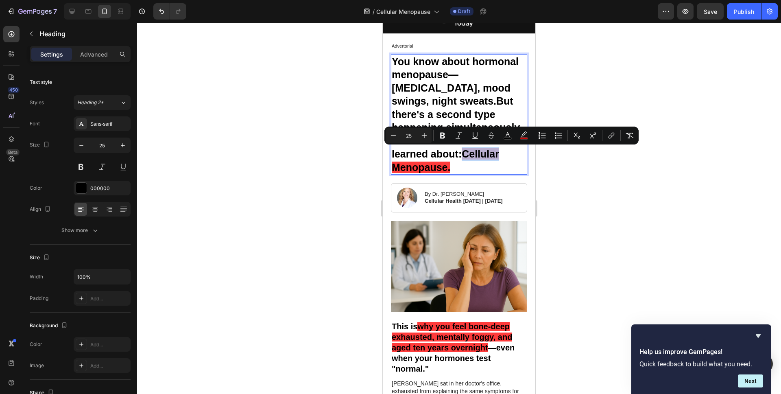
click at [447, 153] on span "Cellular Menopause." at bounding box center [445, 160] width 107 height 25
drag, startPoint x: 426, startPoint y: 153, endPoint x: 524, endPoint y: 157, distance: 97.7
click at [499, 157] on span "Cellular Menopause." at bounding box center [445, 160] width 107 height 25
click at [506, 134] on icon "Editor contextual toolbar" at bounding box center [508, 135] width 8 height 8
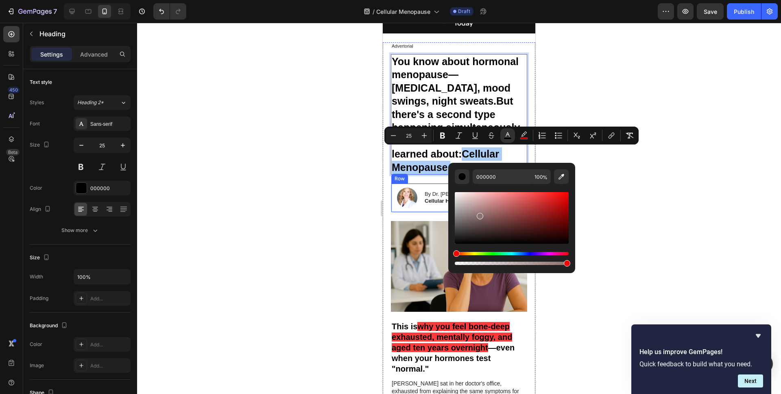
drag, startPoint x: 479, startPoint y: 215, endPoint x: 339, endPoint y: 155, distance: 152.3
click at [348, 0] on body "7 Version history / Cellular Menopause Draft Preview Save Publish 450 Beta Sect…" at bounding box center [390, 0] width 781 height 0
type input "FFFFFF"
click at [286, 179] on div at bounding box center [459, 208] width 644 height 371
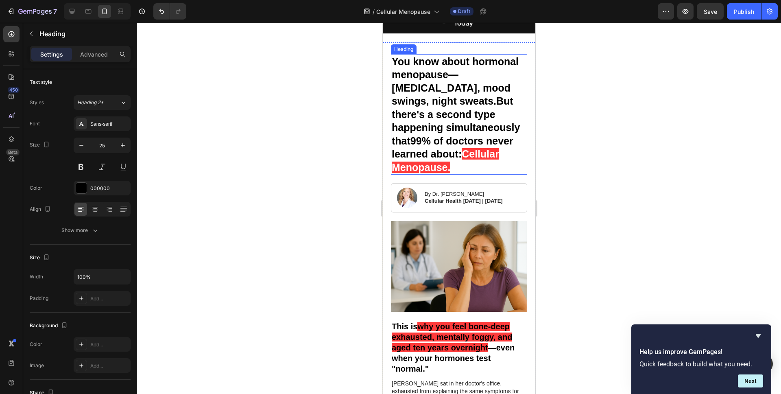
click at [414, 159] on span "99% of doctors never learned about:" at bounding box center [453, 147] width 122 height 25
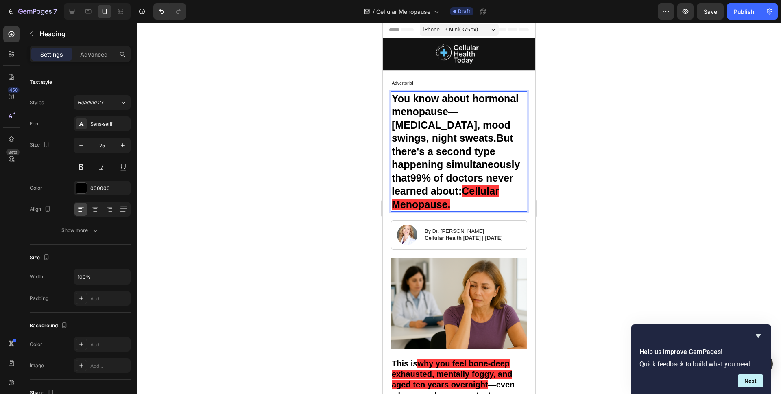
scroll to position [0, 0]
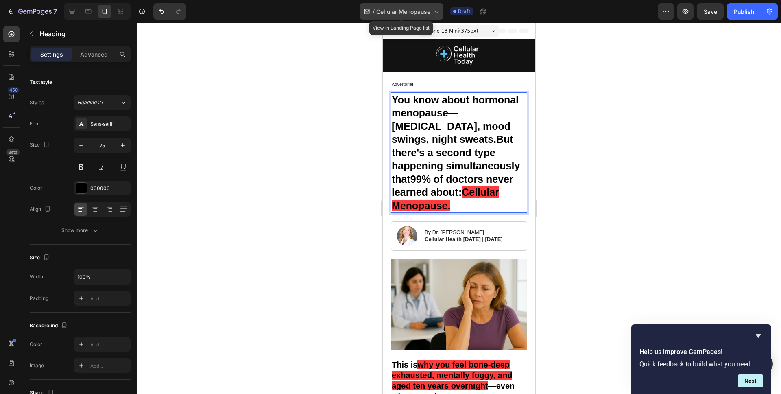
click at [432, 16] on div "/ Cellular Menopause" at bounding box center [402, 11] width 84 height 16
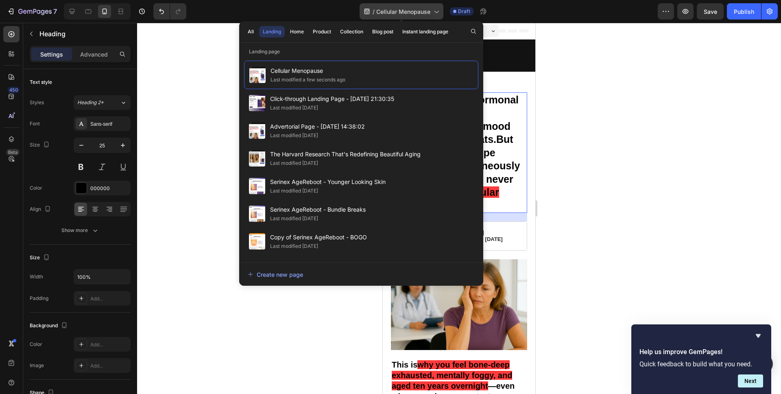
click at [432, 16] on div "/ Cellular Menopause" at bounding box center [402, 11] width 84 height 16
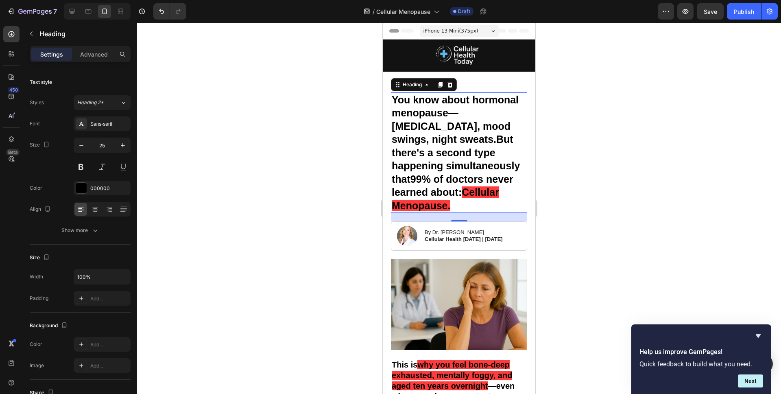
drag, startPoint x: 745, startPoint y: 12, endPoint x: 736, endPoint y: 32, distance: 22.2
click at [745, 12] on div "Publish" at bounding box center [744, 11] width 20 height 9
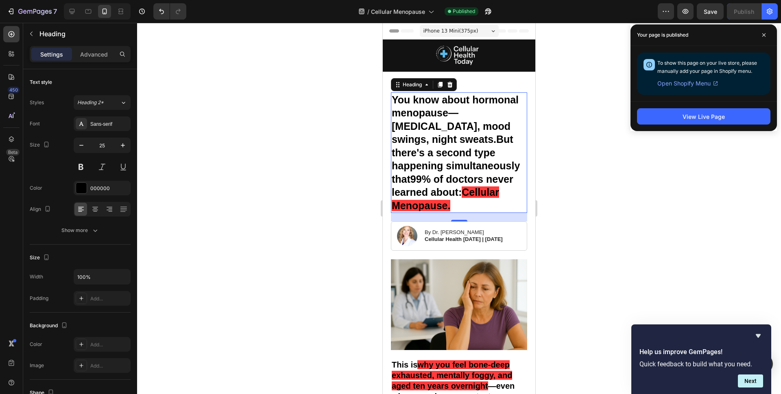
click at [308, 151] on div at bounding box center [459, 208] width 644 height 371
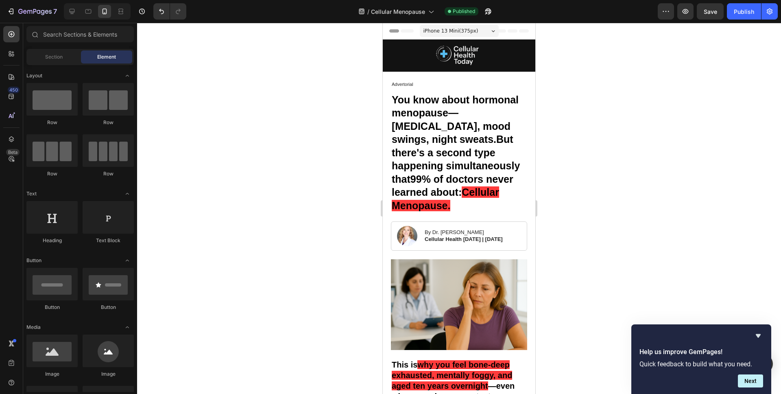
click at [667, 20] on div "7 Version history / Cellular Menopause Published Preview Save Publish" at bounding box center [390, 11] width 781 height 23
click at [667, 16] on button "button" at bounding box center [666, 11] width 16 height 16
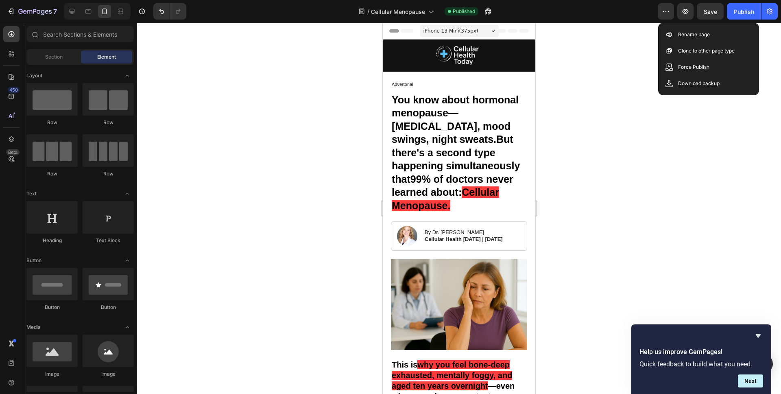
click at [615, 68] on div at bounding box center [459, 208] width 644 height 371
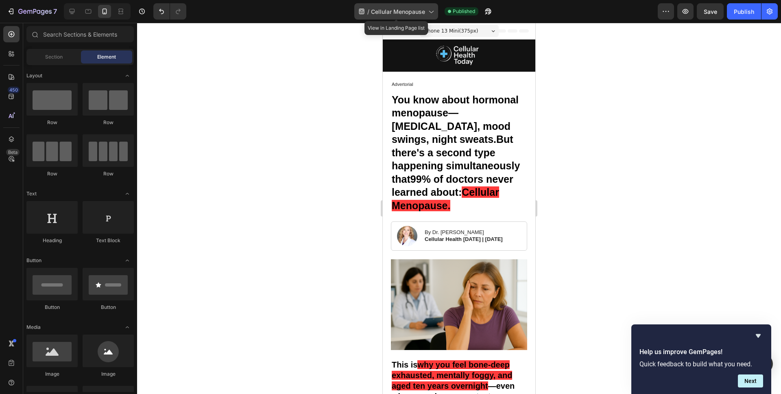
click at [433, 15] on div "/ Cellular Menopause" at bounding box center [397, 11] width 84 height 16
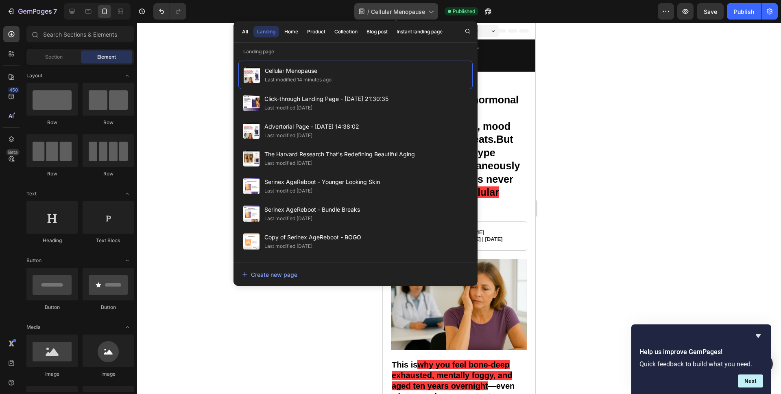
click at [433, 15] on div "/ Cellular Menopause" at bounding box center [397, 11] width 84 height 16
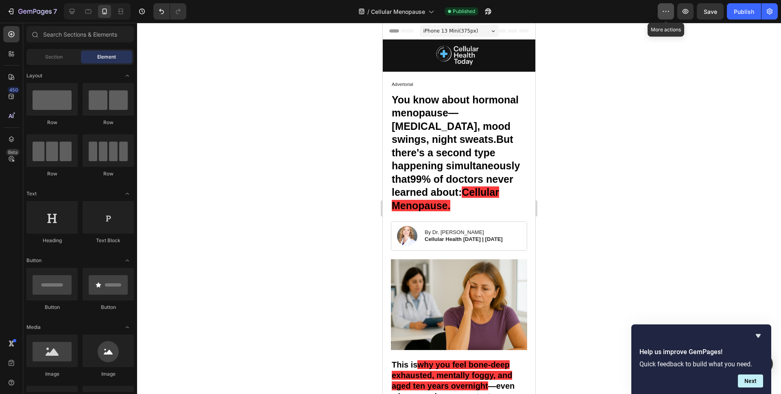
click at [670, 13] on icon "button" at bounding box center [666, 11] width 8 height 8
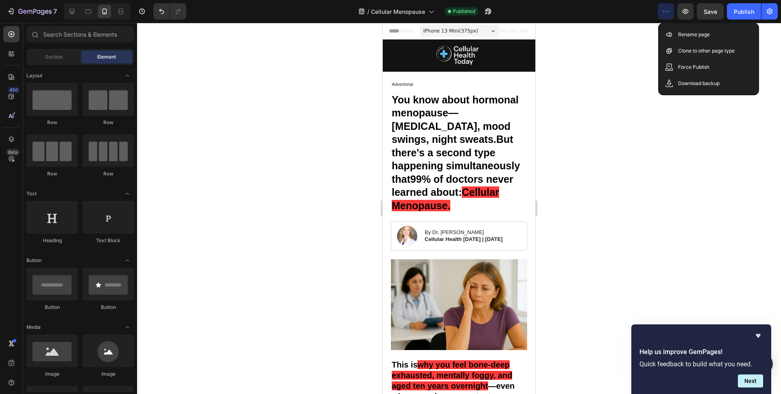
click at [631, 51] on div at bounding box center [459, 208] width 644 height 371
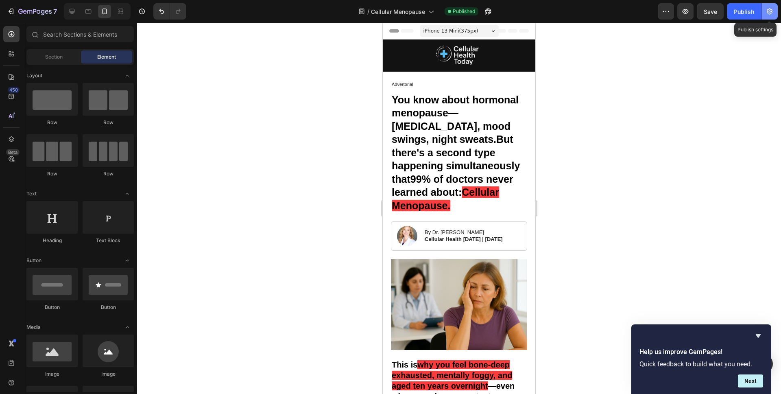
click at [770, 16] on button "button" at bounding box center [770, 11] width 16 height 16
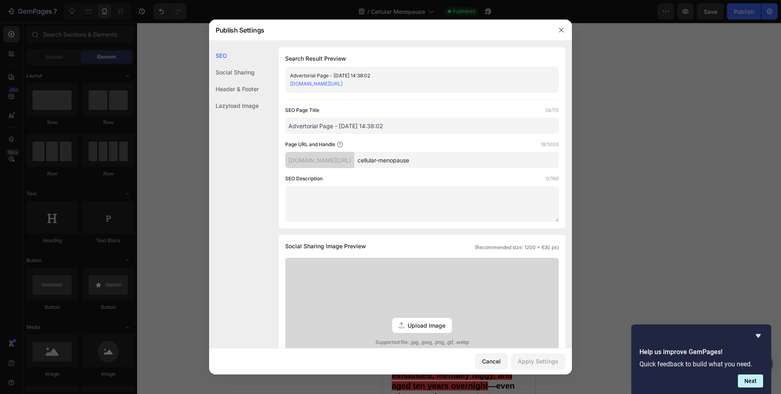
click at [392, 127] on input "Advertorial Page - [DATE] 14:38:02" at bounding box center [422, 126] width 274 height 16
type input "C"
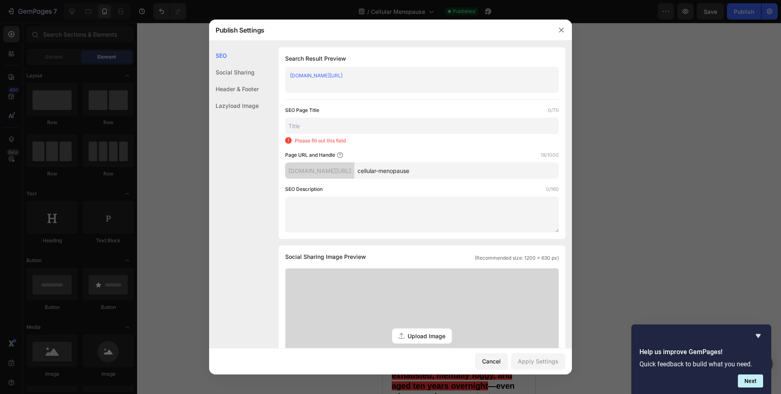
click at [333, 134] on div "SEO Page Title 0/70 Please fill out this field" at bounding box center [422, 125] width 274 height 38
click at [329, 126] on input "text" at bounding box center [422, 126] width 274 height 16
click at [328, 215] on textarea at bounding box center [422, 215] width 274 height 36
paste textarea ""Discover why exhaustion, [MEDICAL_DATA] & rapid aging aren't separate problems…"
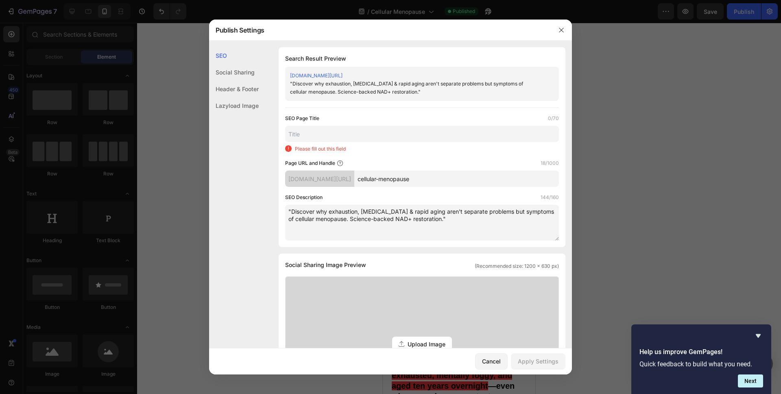
click at [290, 211] on textarea ""Discover why exhaustion, [MEDICAL_DATA] & rapid aging aren't separate problems…" at bounding box center [422, 223] width 274 height 36
click at [514, 215] on textarea "Discover why exhaustion, [MEDICAL_DATA] & rapid aging aren't separate problems …" at bounding box center [422, 223] width 274 height 36
click at [505, 221] on textarea "Discover why exhaustion, [MEDICAL_DATA] & rapid aging aren't separate problems …" at bounding box center [422, 223] width 274 height 36
type textarea "Discover why exhaustion, [MEDICAL_DATA] & rapid aging aren't separate problems …"
click at [333, 134] on input "text" at bounding box center [422, 134] width 274 height 16
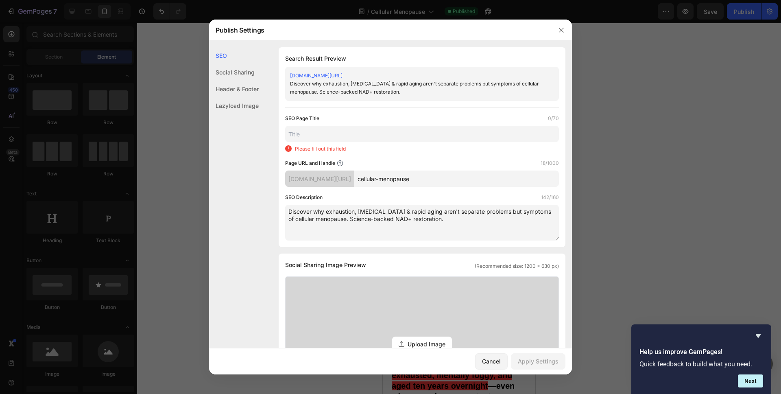
click at [321, 136] on input "text" at bounding box center [422, 134] width 274 height 16
paste input ""Cellular Menopause: The Hidden Cause of Rapid Aging After 50""
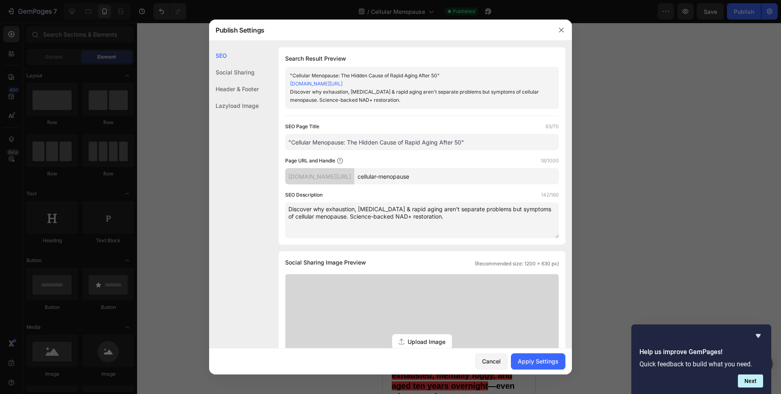
click at [287, 139] on input ""Cellular Menopause: The Hidden Cause of Rapid Aging After 50"" at bounding box center [422, 142] width 274 height 16
type input "Cellular Menopause: The Hidden Cause of Rapid Aging After 50"
click at [259, 171] on div "SEO Social Sharing Header & Footer Lazyload Image" at bounding box center [234, 224] width 50 height 355
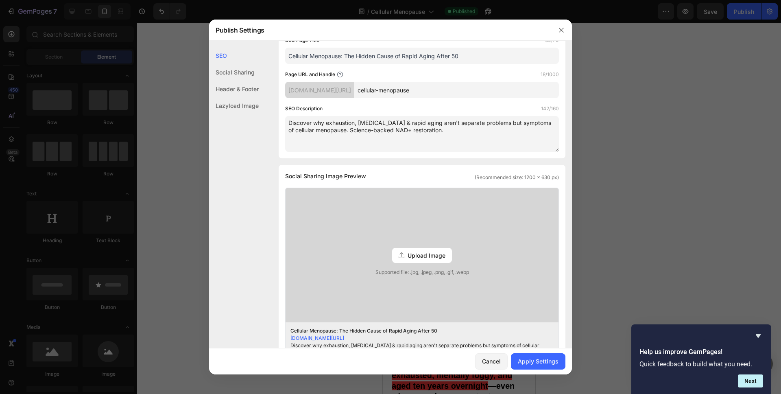
scroll to position [111, 0]
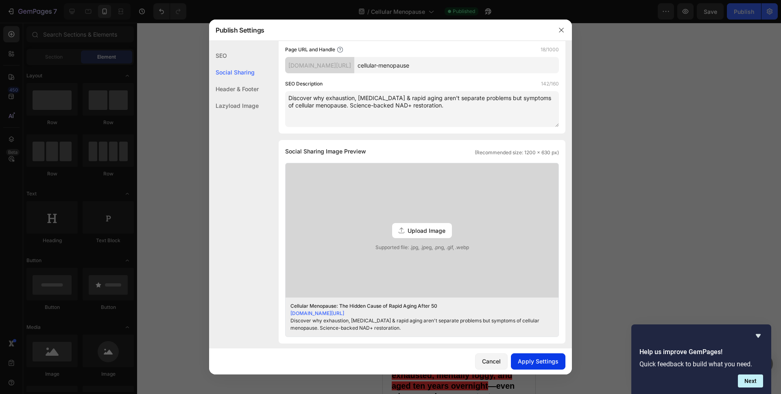
click at [530, 365] on button "Apply Settings" at bounding box center [538, 361] width 55 height 16
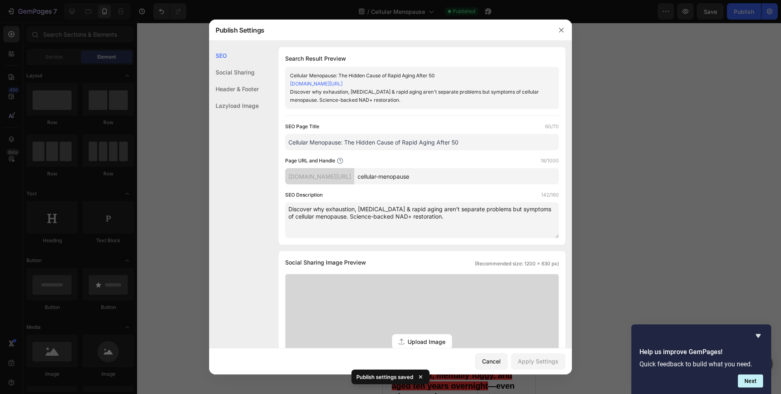
click at [563, 37] on div at bounding box center [561, 30] width 21 height 21
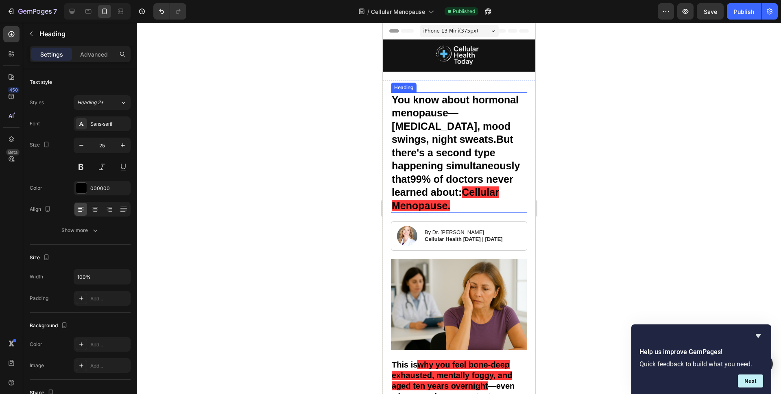
click at [467, 157] on h1 "You know about hormonal menopause— [MEDICAL_DATA], mood swings, night sweats. B…" at bounding box center [459, 152] width 136 height 121
click at [314, 167] on div at bounding box center [459, 208] width 644 height 371
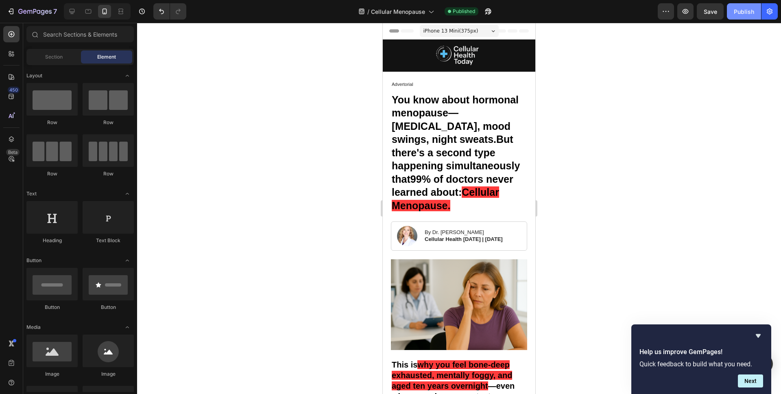
click at [739, 15] on div "Publish" at bounding box center [744, 11] width 20 height 9
click at [739, 15] on button "Publish" at bounding box center [744, 11] width 34 height 16
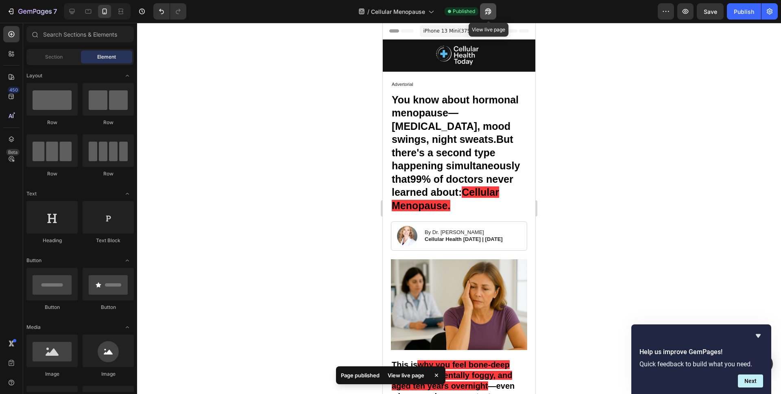
click at [493, 15] on button "button" at bounding box center [488, 11] width 16 height 16
